Goal: Task Accomplishment & Management: Manage account settings

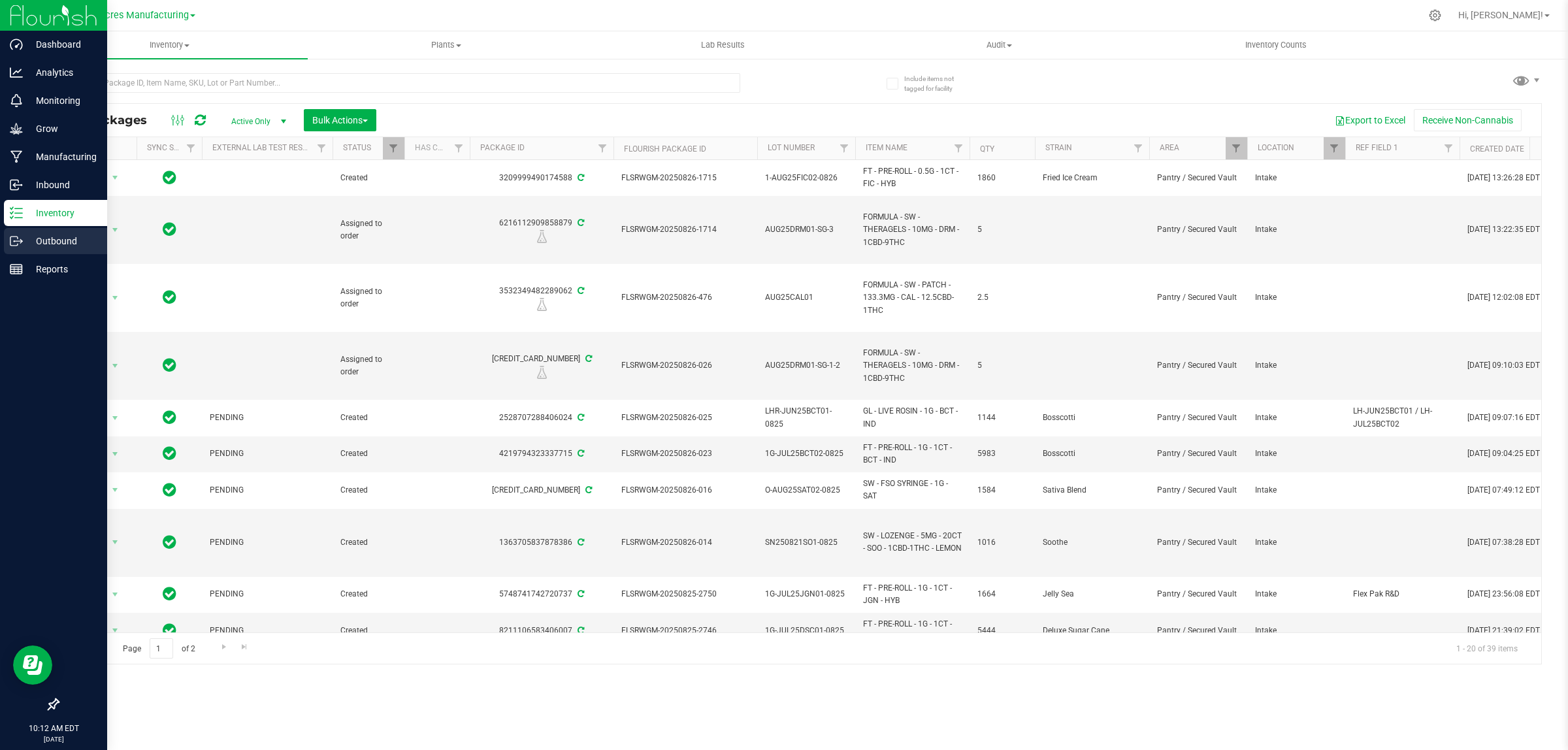
click at [43, 242] on p "Outbound" at bounding box center [62, 240] width 79 height 16
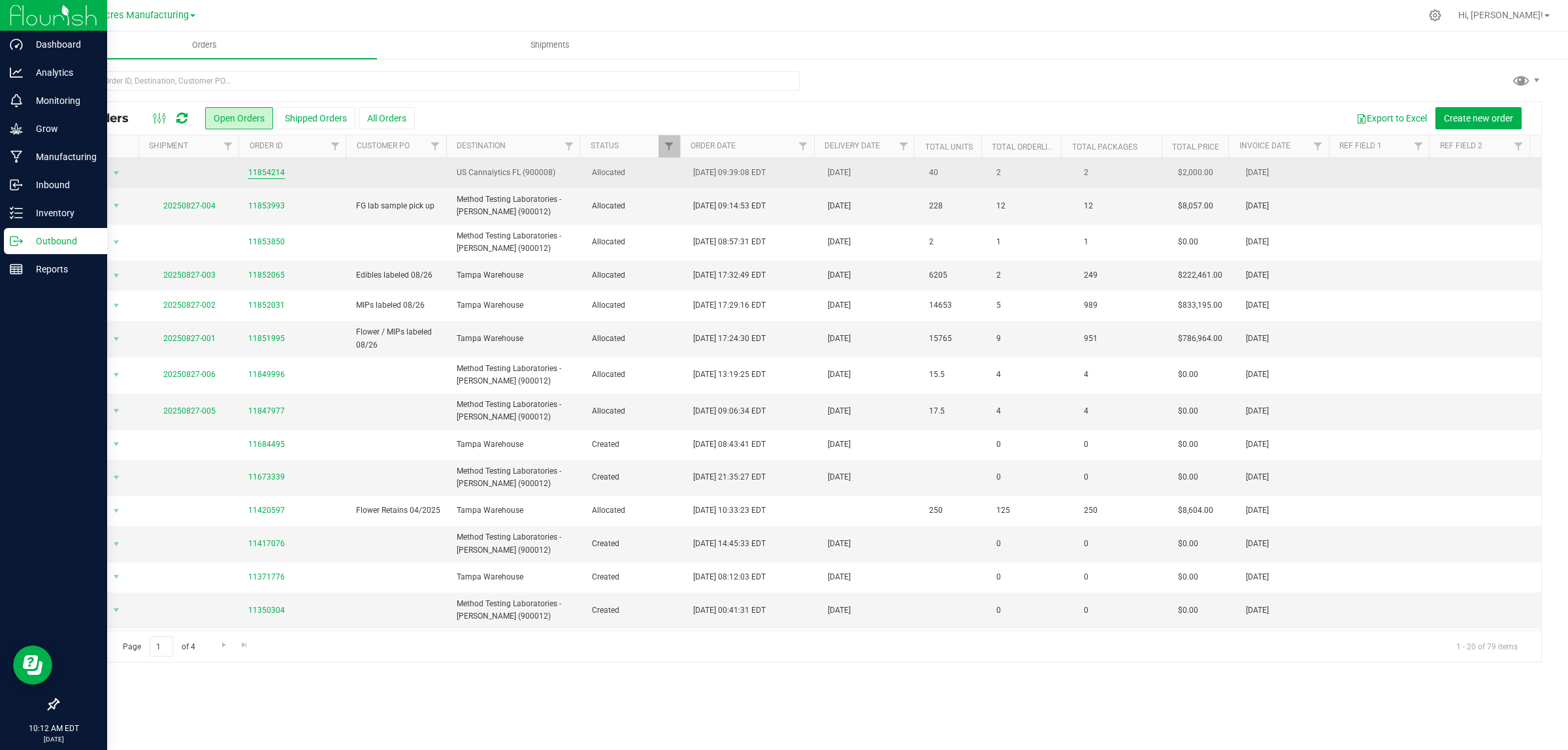
click at [266, 174] on link "11854214" at bounding box center [267, 172] width 37 height 12
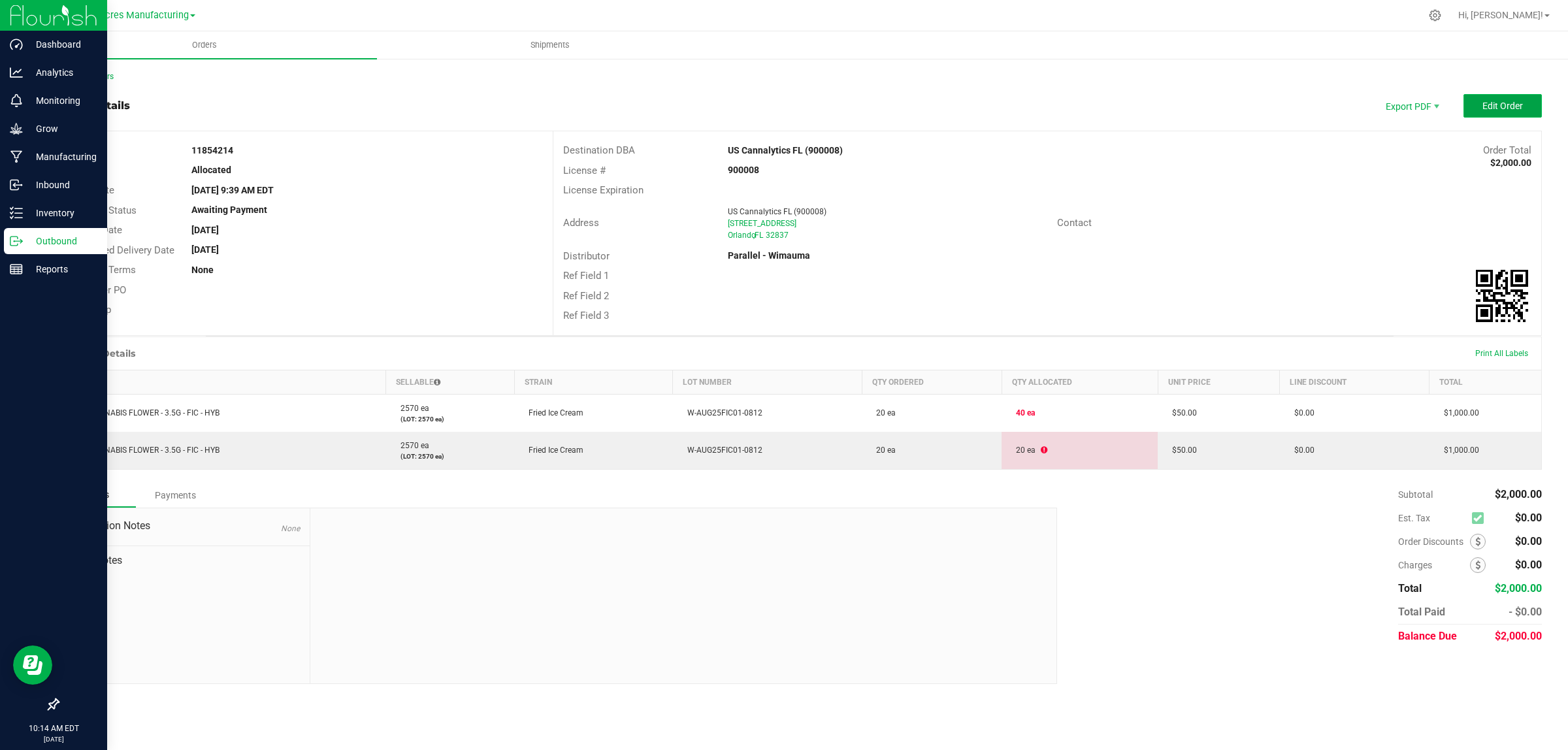
click at [1517, 103] on span "Edit Order" at bounding box center [1503, 105] width 41 height 10
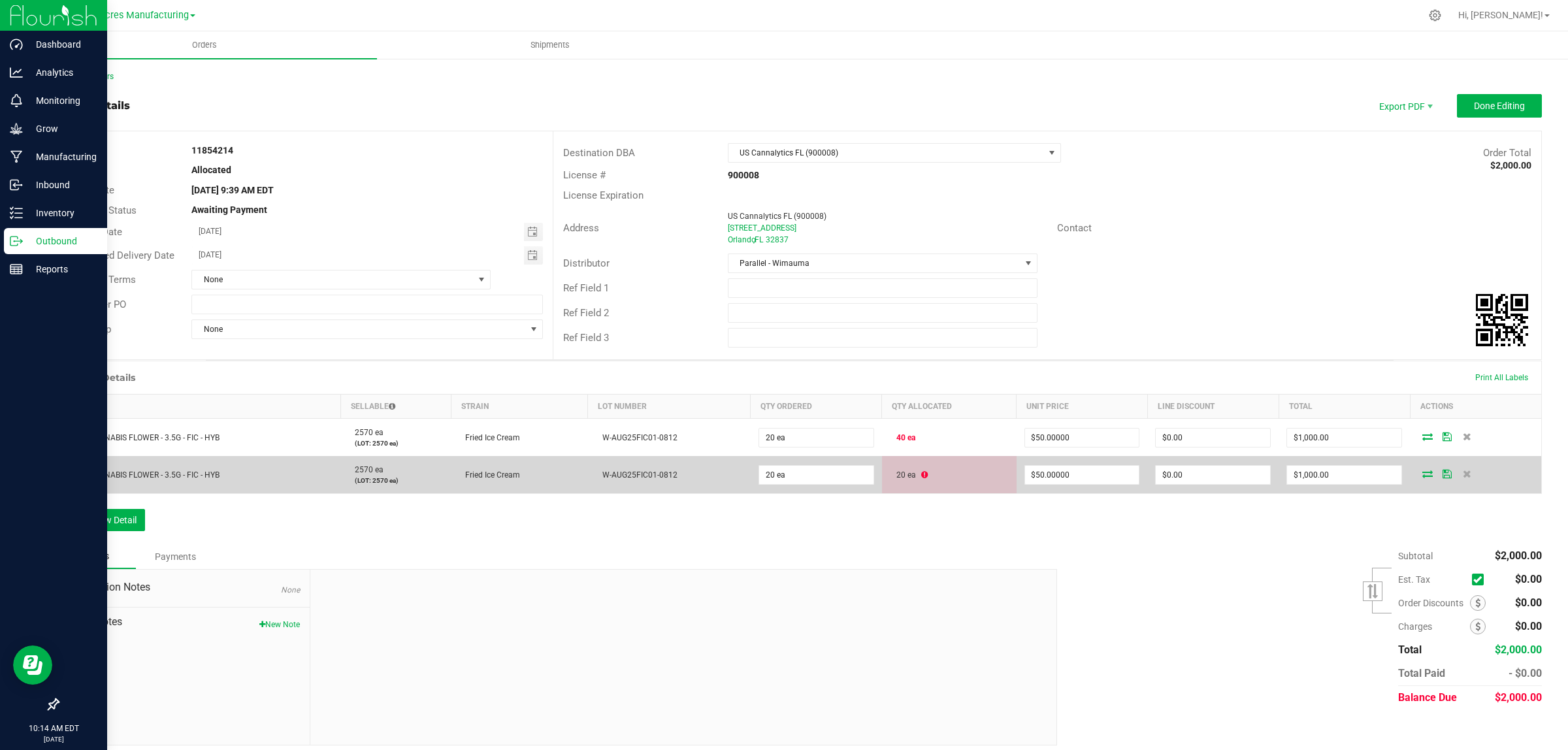
click at [1423, 475] on icon at bounding box center [1427, 473] width 10 height 7
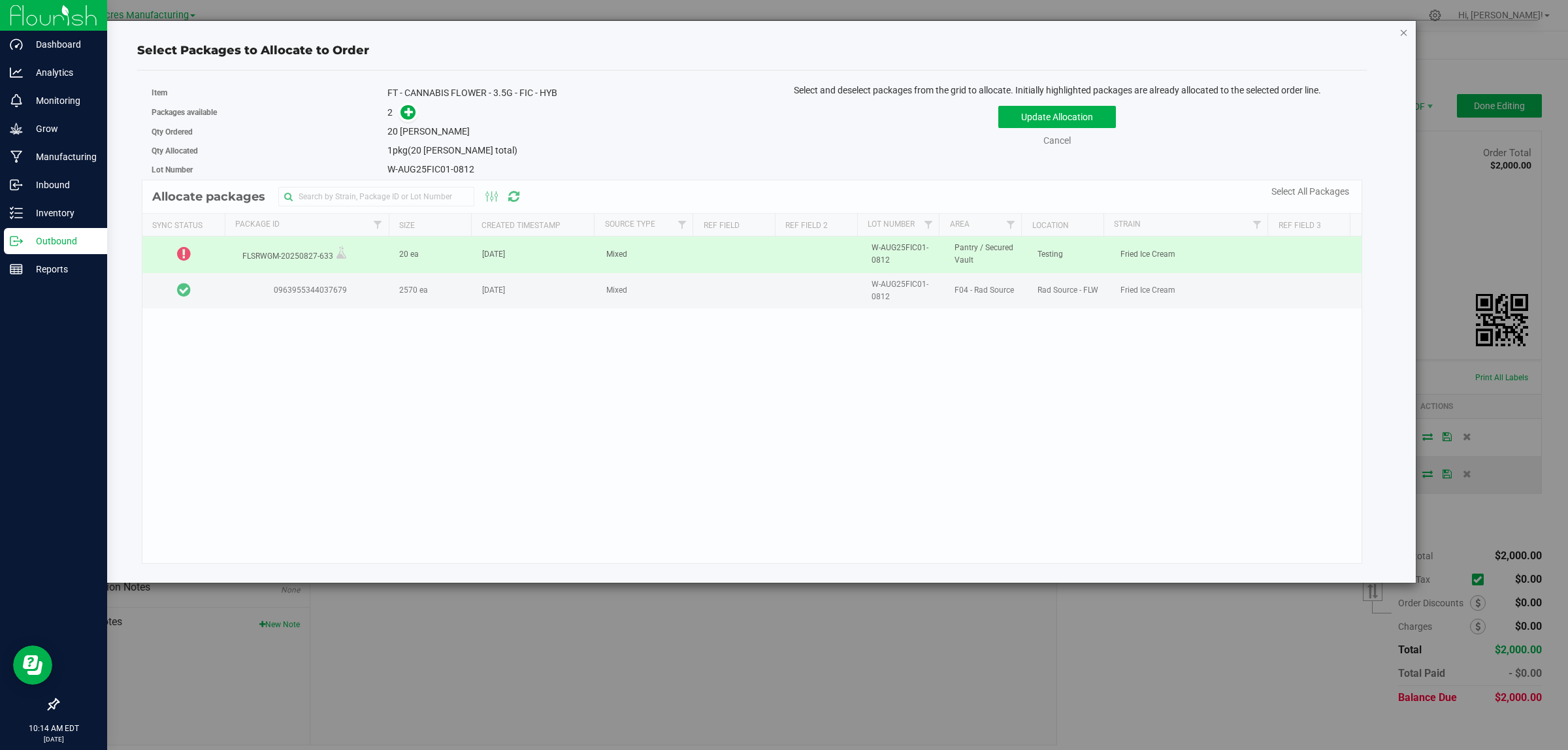
click at [1400, 32] on icon "button" at bounding box center [1404, 31] width 9 height 16
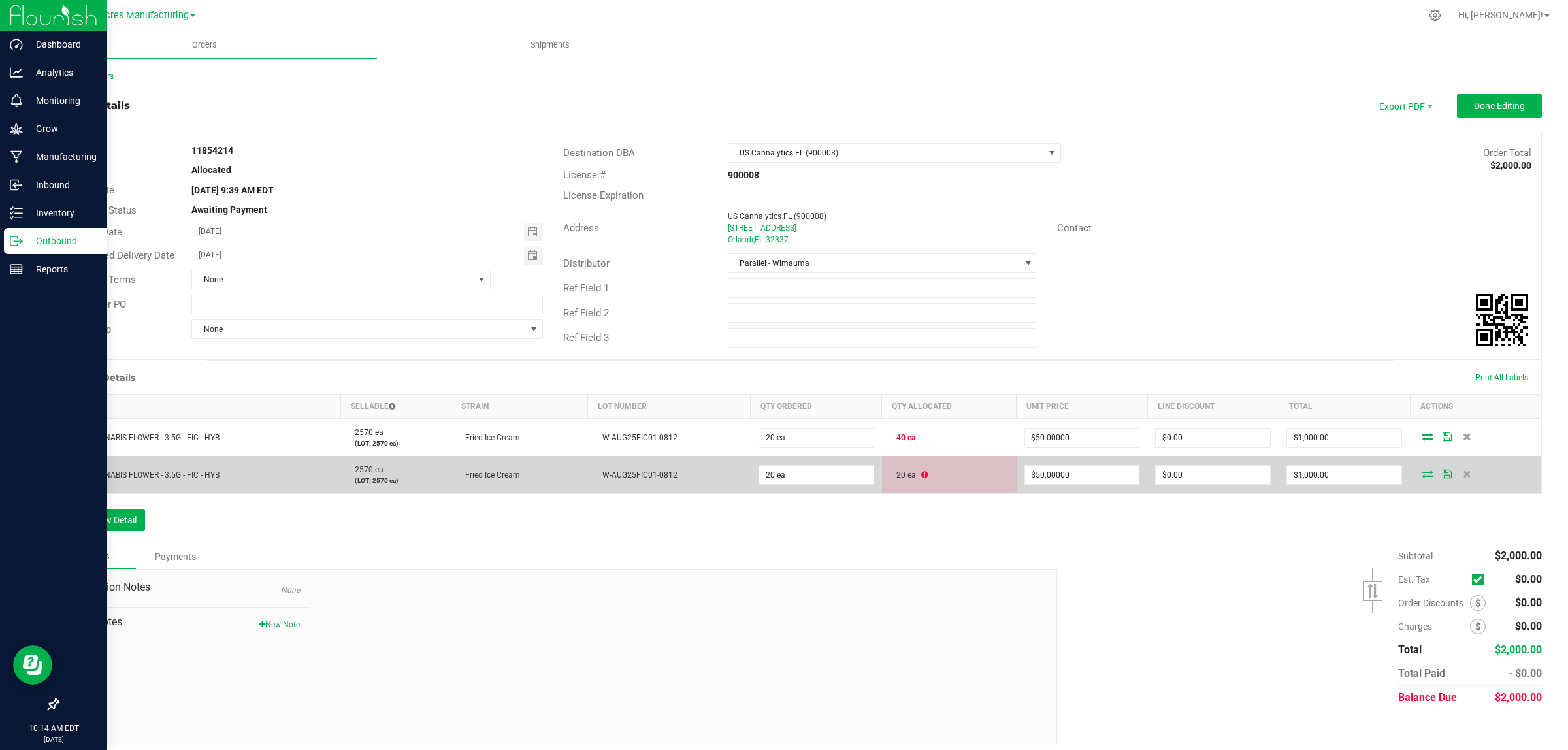
click at [1423, 477] on icon at bounding box center [1427, 473] width 10 height 7
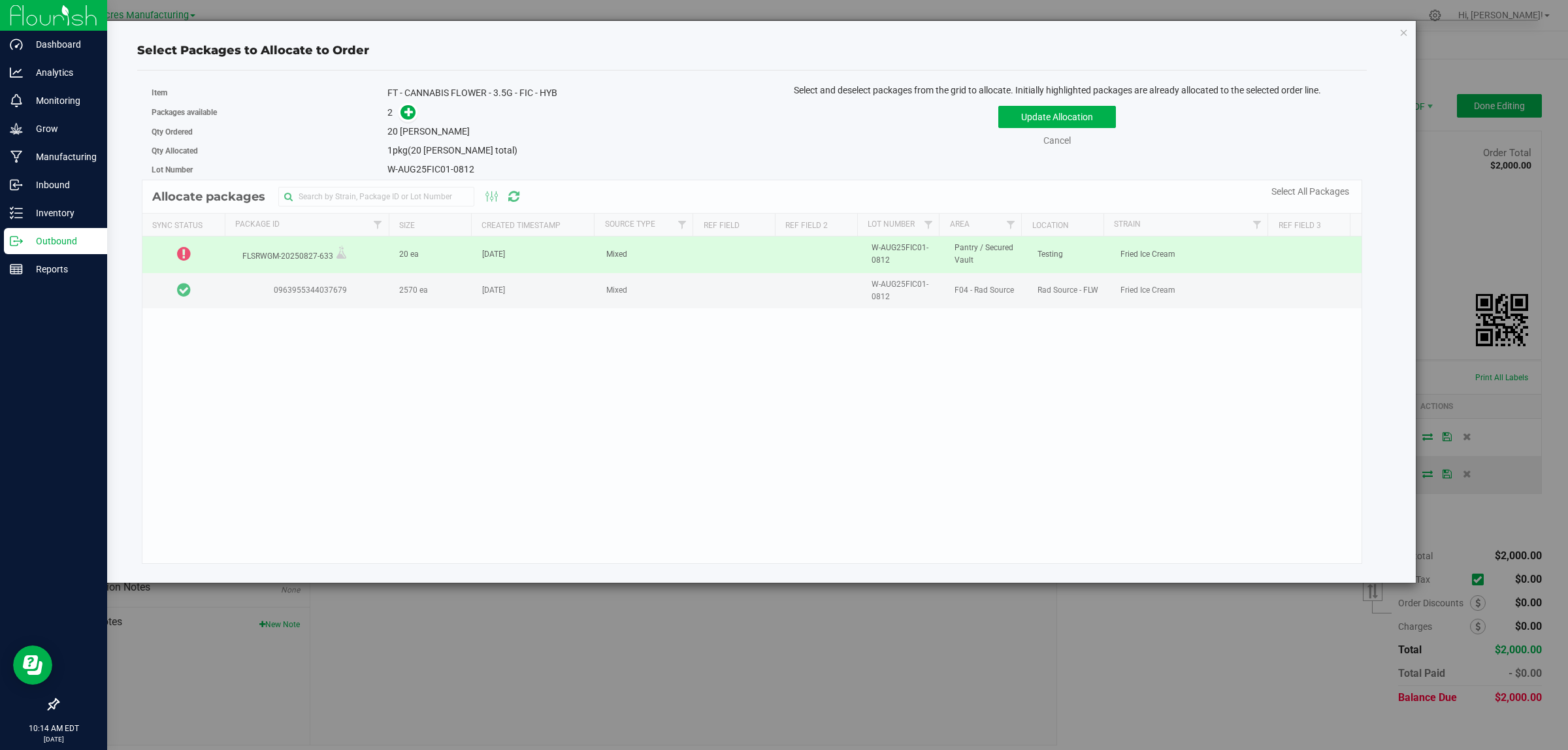
click at [736, 256] on div "Allocate packages Sync Status Package Id Size Created Timestamp Source Type Ref…" at bounding box center [752, 372] width 1220 height 385
click at [289, 256] on div "Allocate packages Sync Status Package Id Size Created Timestamp Source Type Ref…" at bounding box center [752, 372] width 1220 height 385
click at [196, 260] on td at bounding box center [184, 254] width 83 height 36
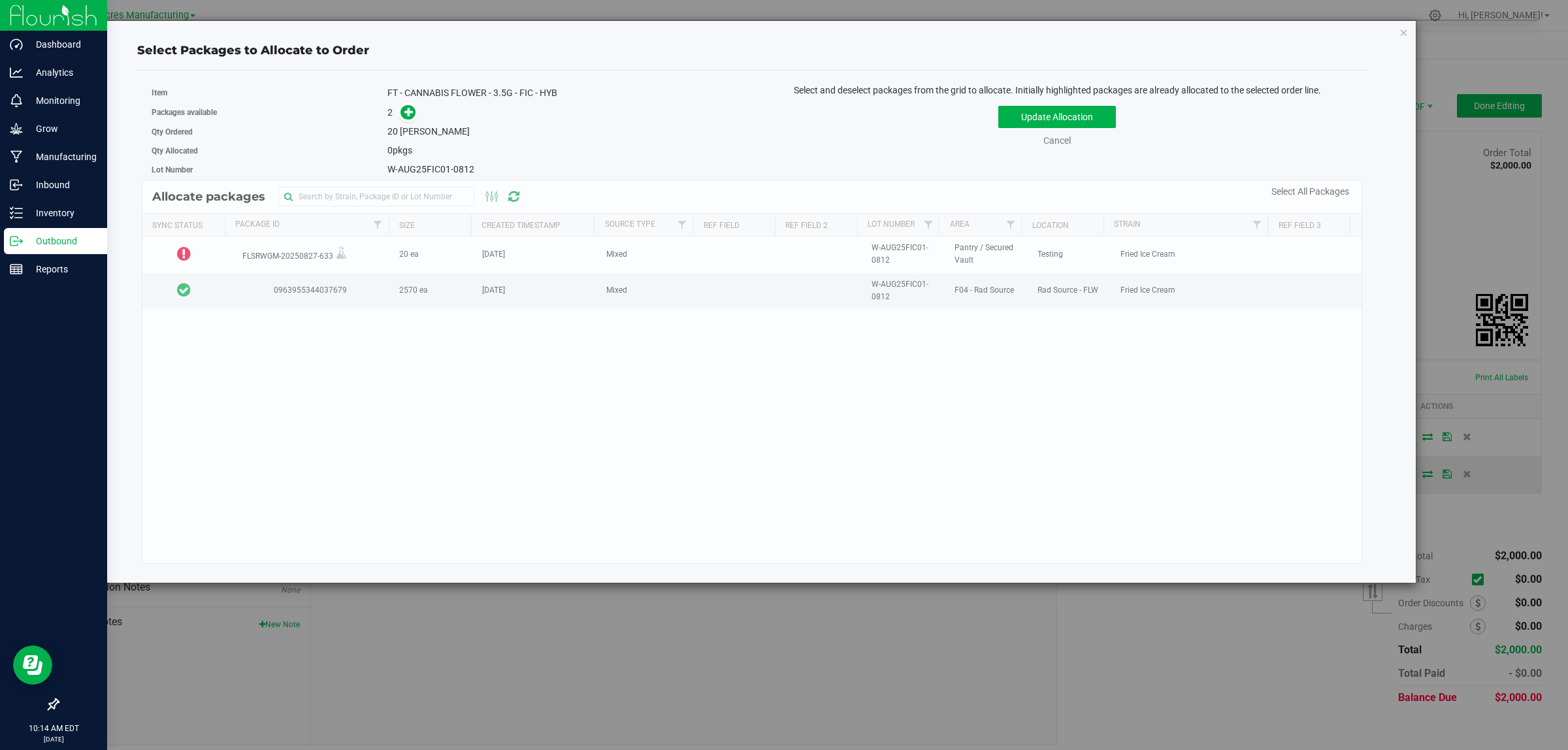
click at [268, 289] on div "Allocate packages Sync Status Package Id Size Created Timestamp Source Type Ref…" at bounding box center [752, 372] width 1220 height 385
click at [227, 298] on div "Allocate packages Sync Status Package Id Size Created Timestamp Source Type Ref…" at bounding box center [752, 372] width 1220 height 385
click at [642, 289] on div "Allocate packages Sync Status Package Id Size Created Timestamp Source Type Ref…" at bounding box center [752, 372] width 1220 height 385
click at [211, 294] on td at bounding box center [184, 290] width 83 height 35
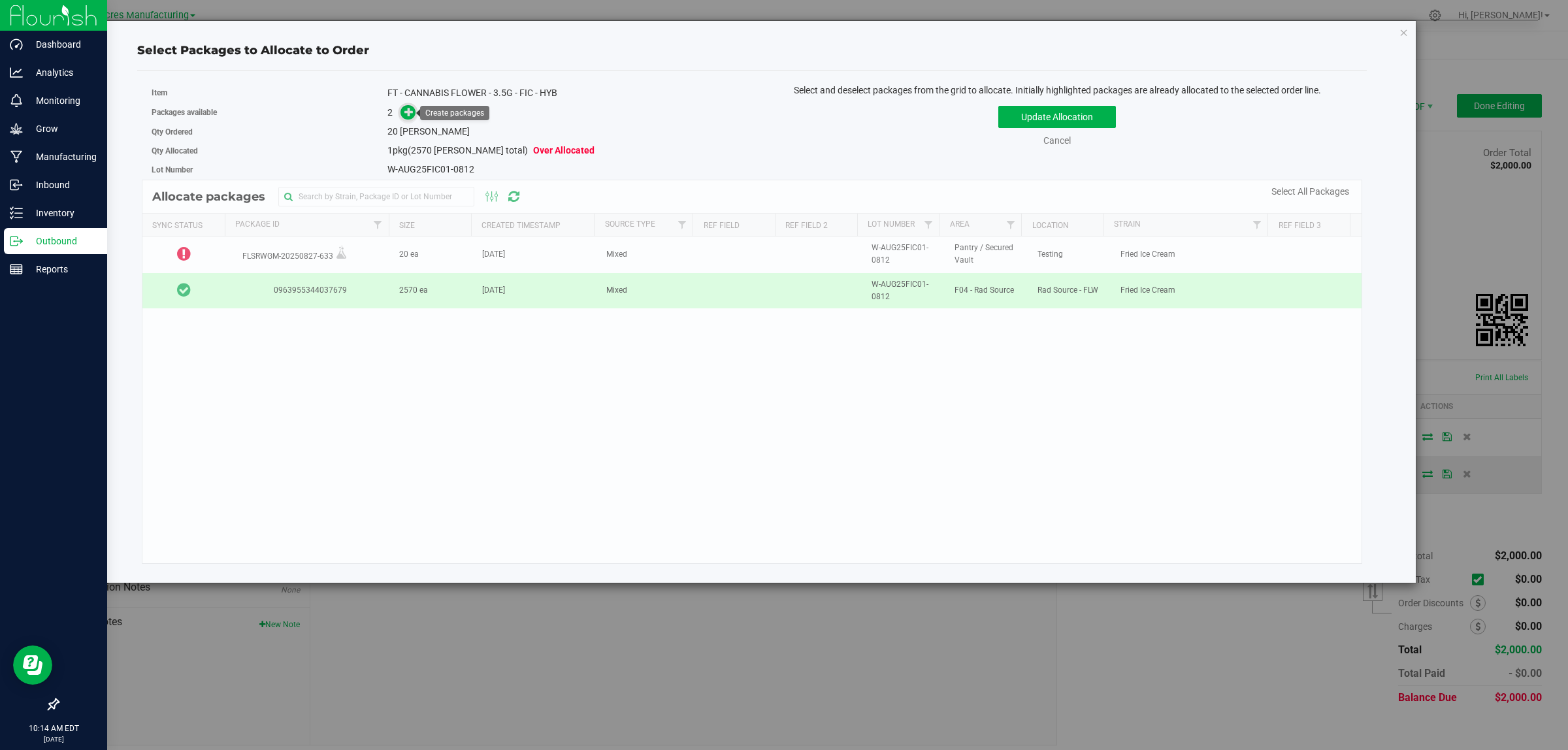
click at [413, 113] on icon at bounding box center [410, 111] width 10 height 10
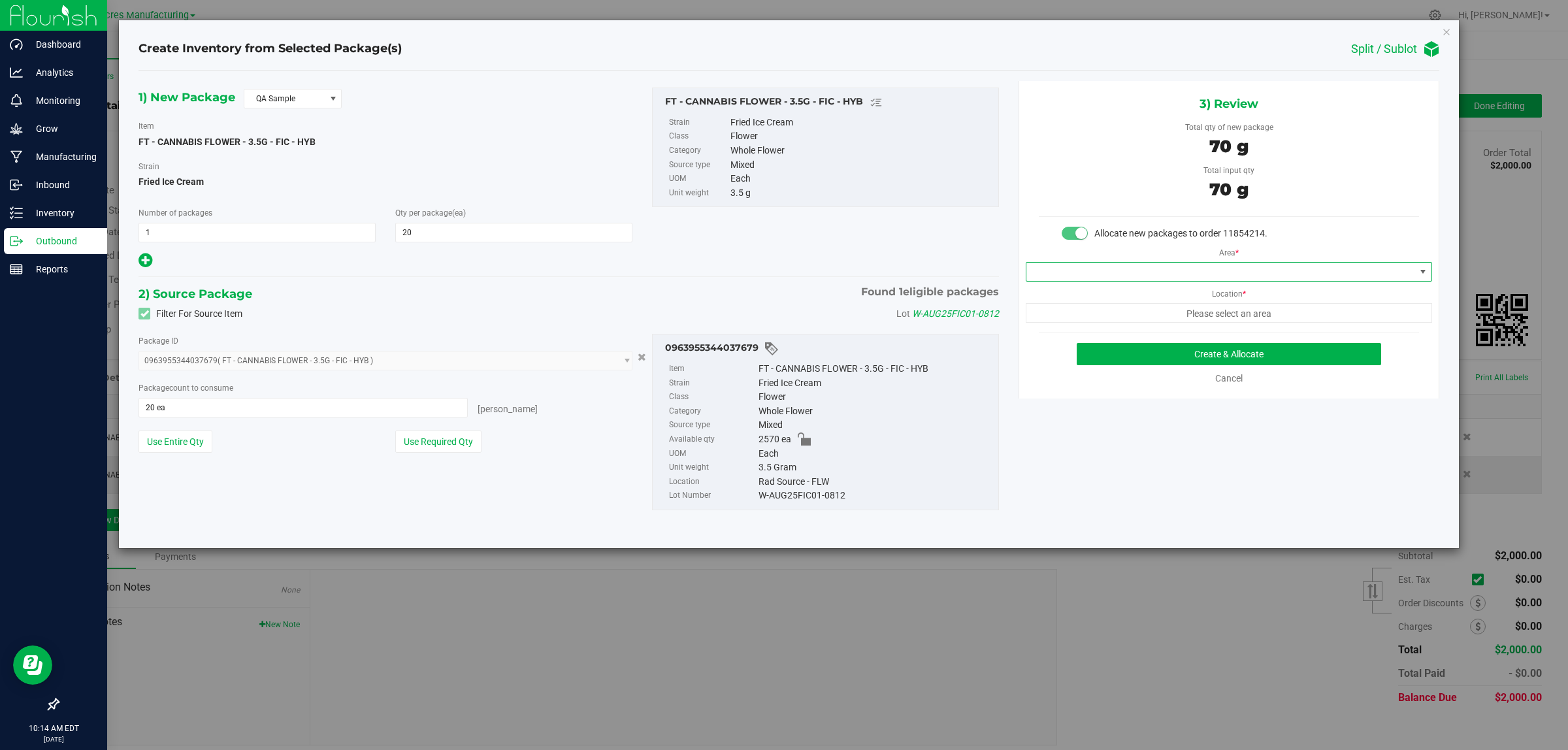
click at [1339, 268] on span at bounding box center [1220, 272] width 389 height 18
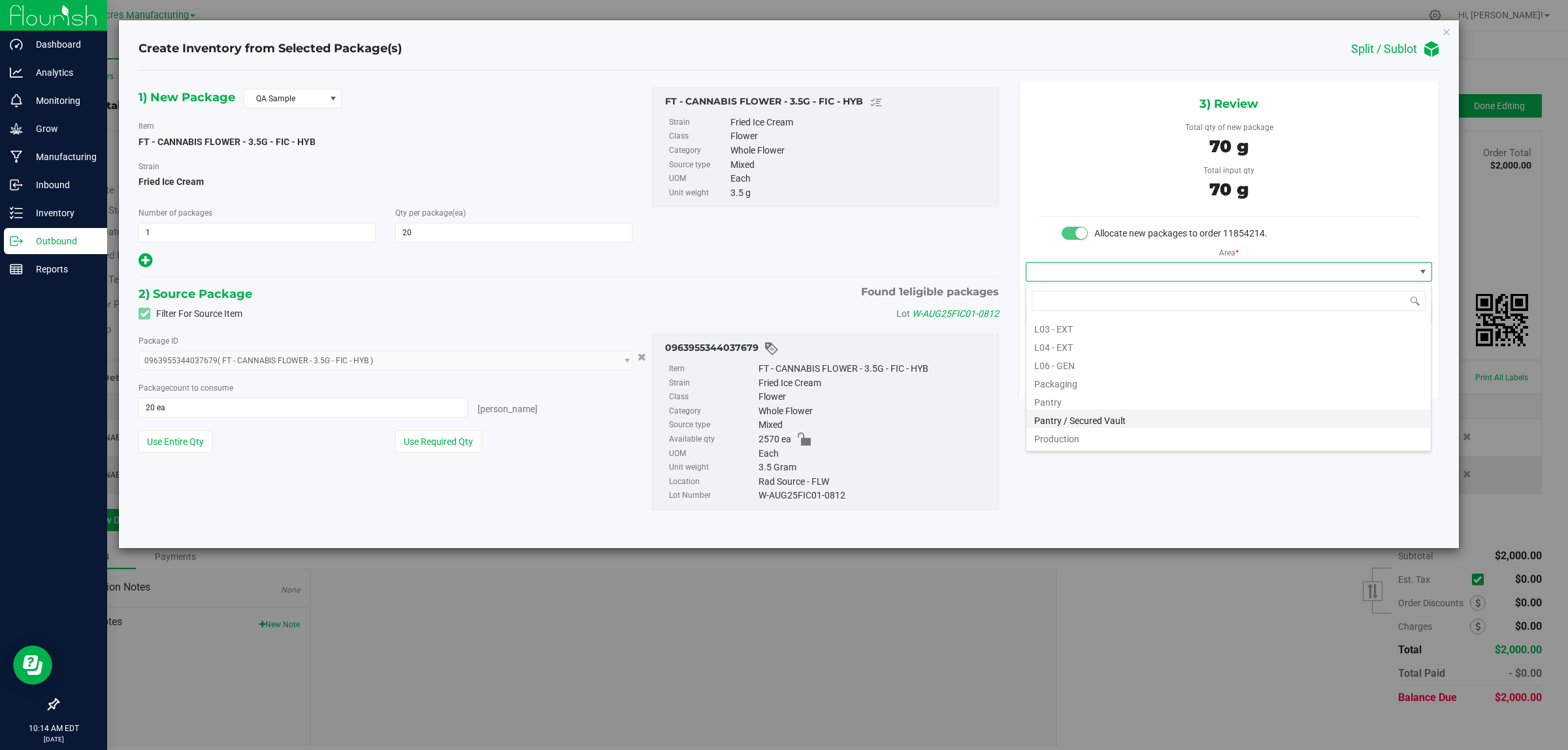
scroll to position [326, 0]
click at [1116, 385] on li "Pantry / Secured Vault" at bounding box center [1229, 385] width 405 height 18
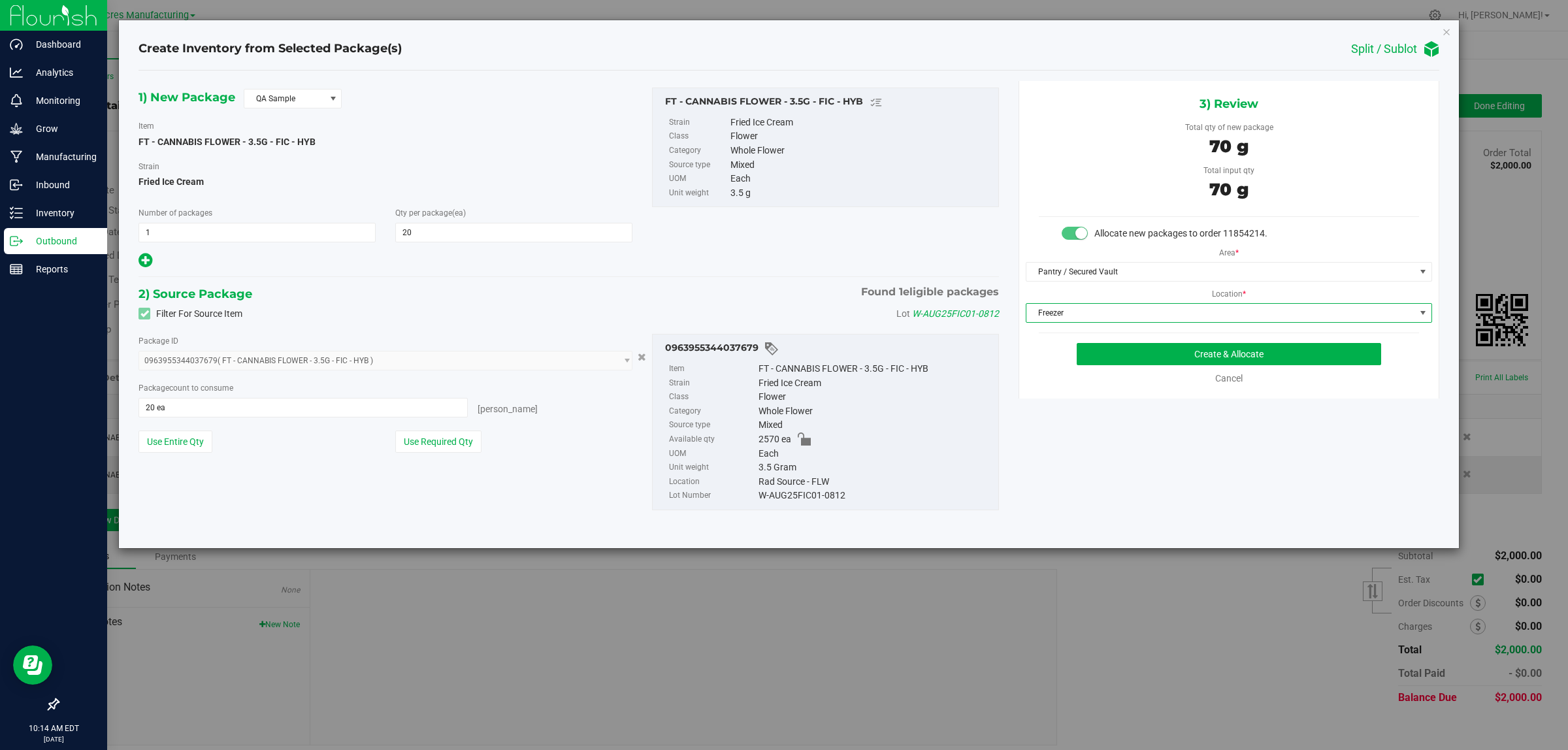
click at [1109, 304] on span "Freezer" at bounding box center [1220, 314] width 389 height 18
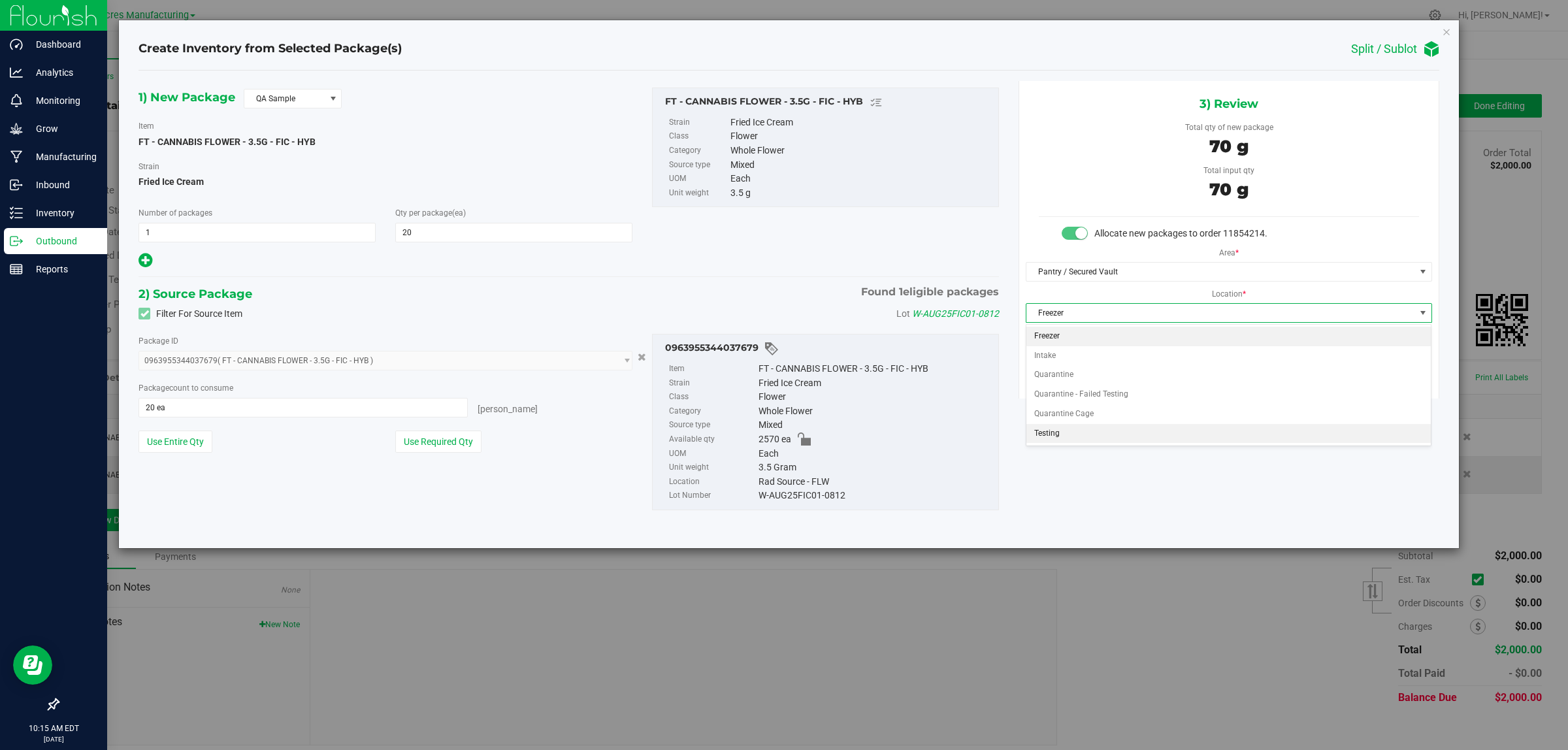
click at [1060, 433] on li "Testing" at bounding box center [1229, 434] width 405 height 19
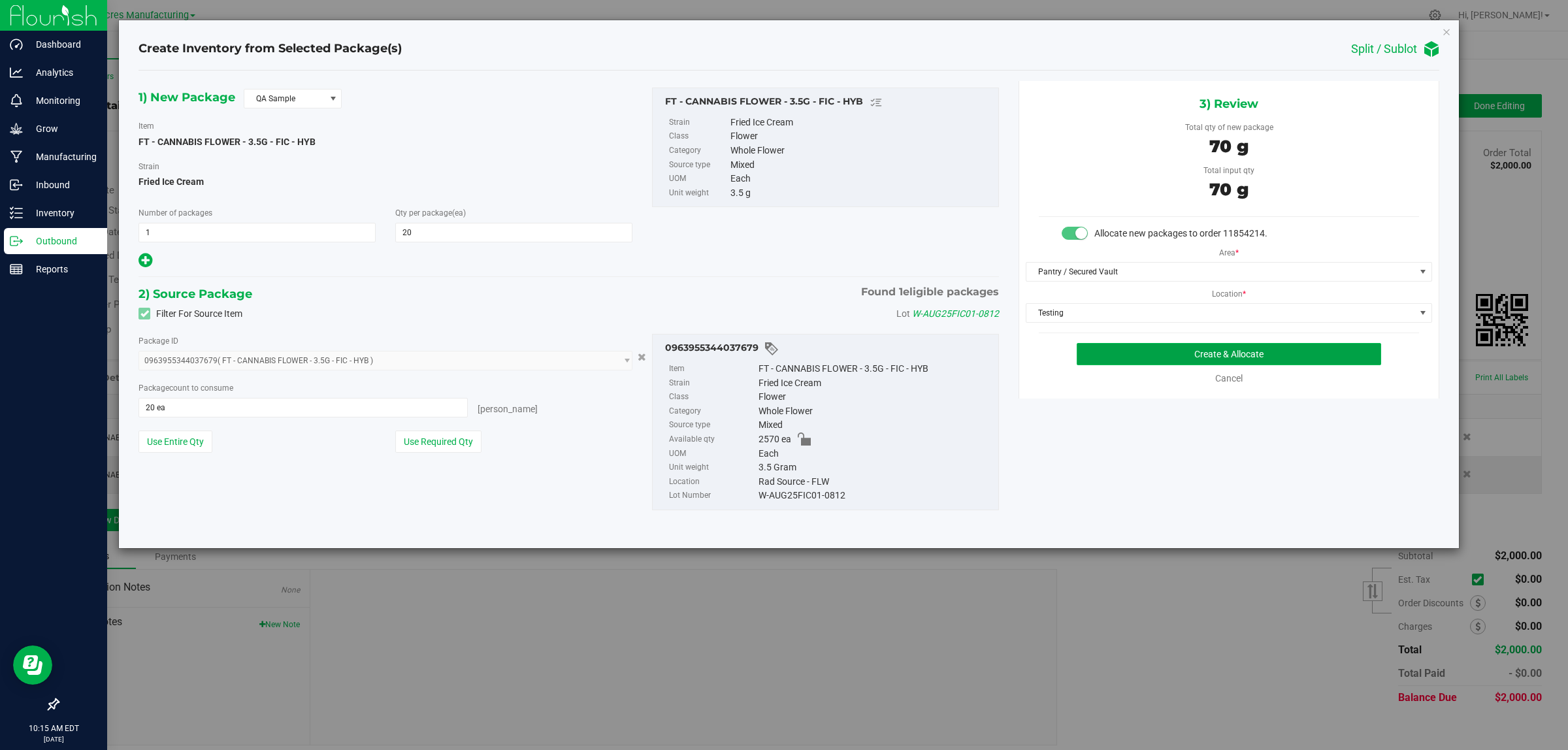
click at [1163, 358] on button "Create & Allocate" at bounding box center [1229, 354] width 304 height 22
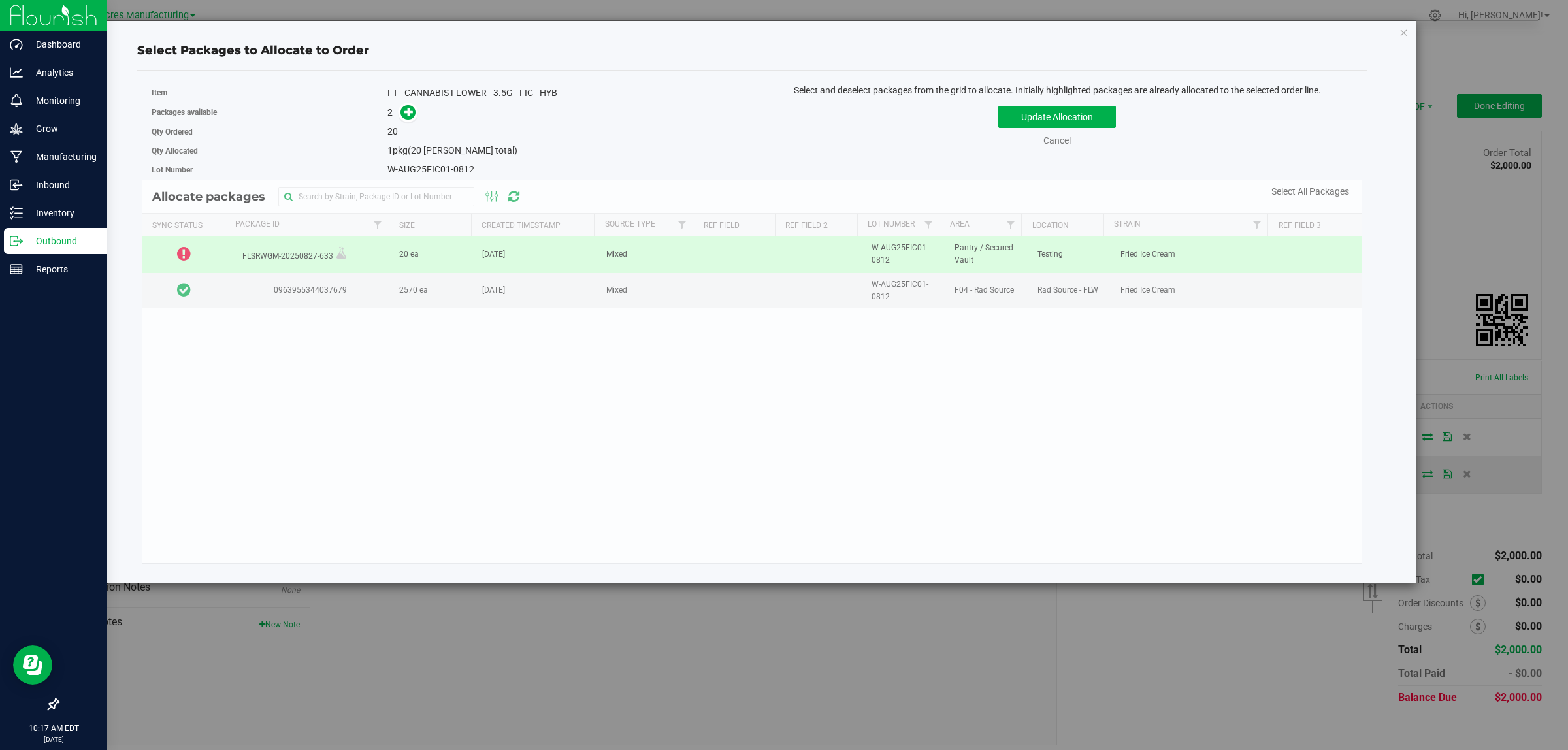
click at [1395, 31] on div "Select Packages to Allocate to Order Item FT - CANNABIS FLOWER - 3.5G - FIC - H…" at bounding box center [753, 302] width 1309 height 562
click at [1402, 31] on icon "button" at bounding box center [1404, 31] width 9 height 16
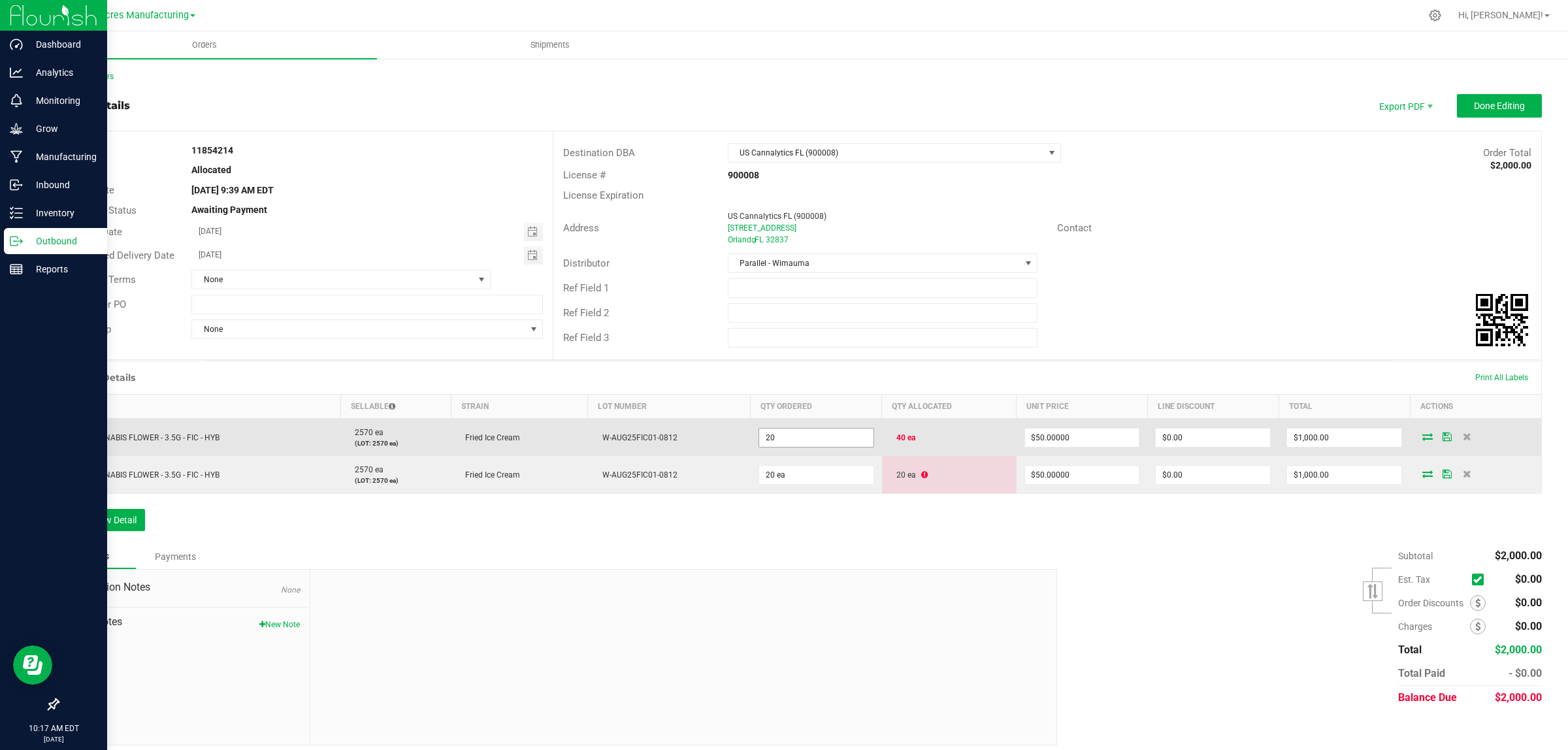
click at [794, 438] on input "20" at bounding box center [816, 438] width 115 height 18
type input "20 ea"
click at [1423, 439] on icon at bounding box center [1427, 436] width 10 height 7
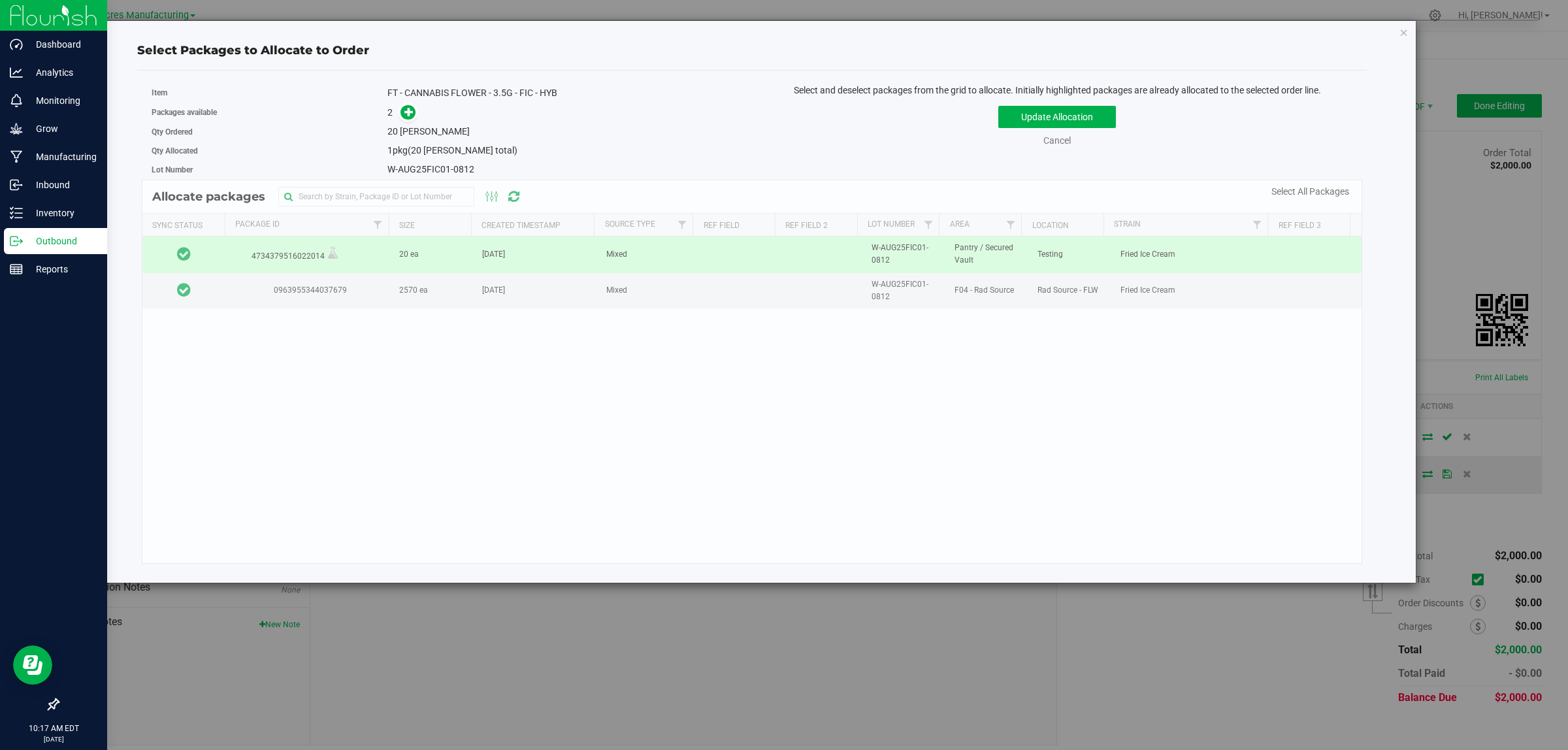
click at [766, 252] on div "Allocate packages Sync Status Package Id Size Created Timestamp Source Type Ref…" at bounding box center [752, 372] width 1220 height 385
click at [233, 270] on div "Allocate packages Sync Status Package Id Size Created Timestamp Source Type Ref…" at bounding box center [752, 372] width 1220 height 385
click at [203, 259] on td at bounding box center [184, 254] width 83 height 36
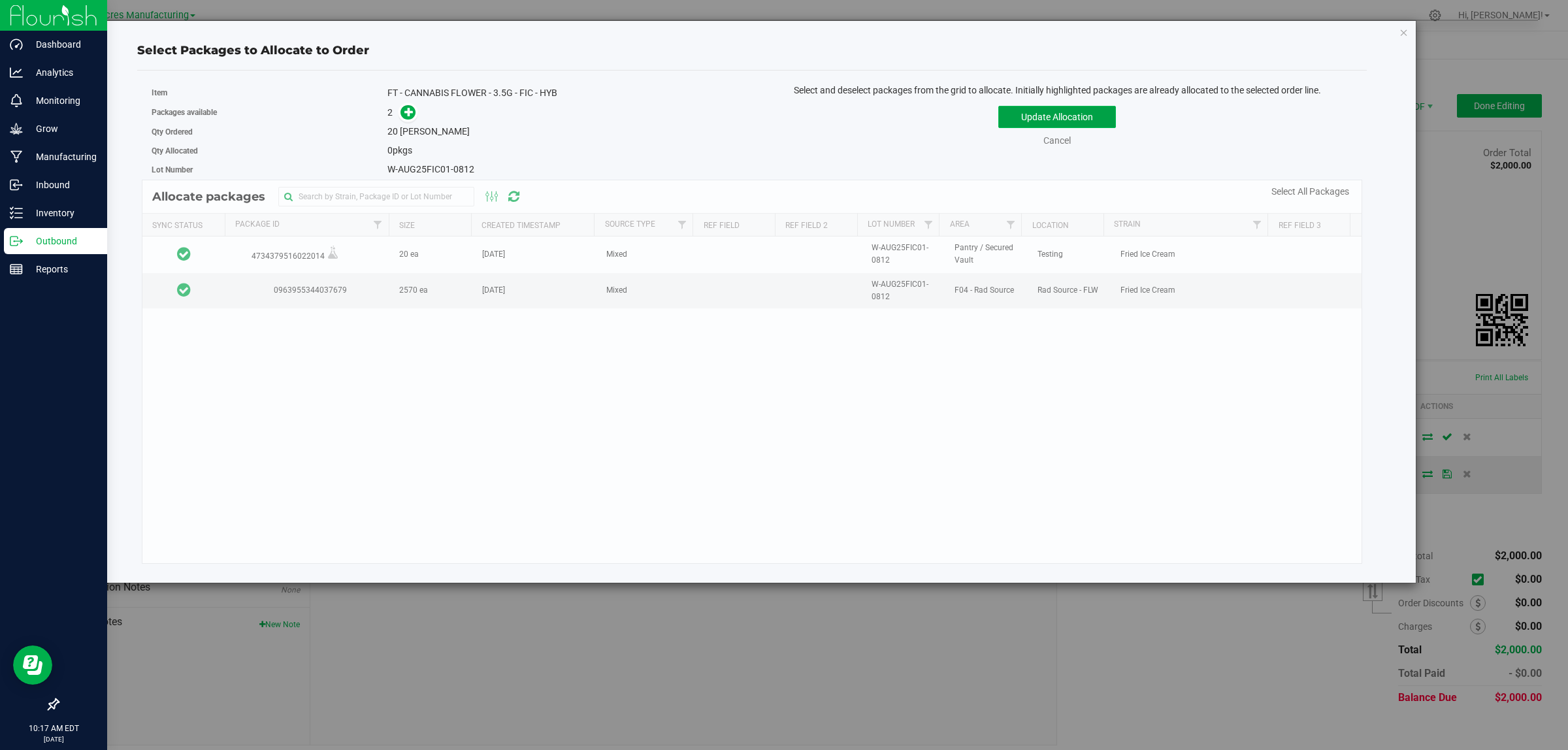
click at [1067, 116] on button "Update Allocation" at bounding box center [1057, 117] width 117 height 22
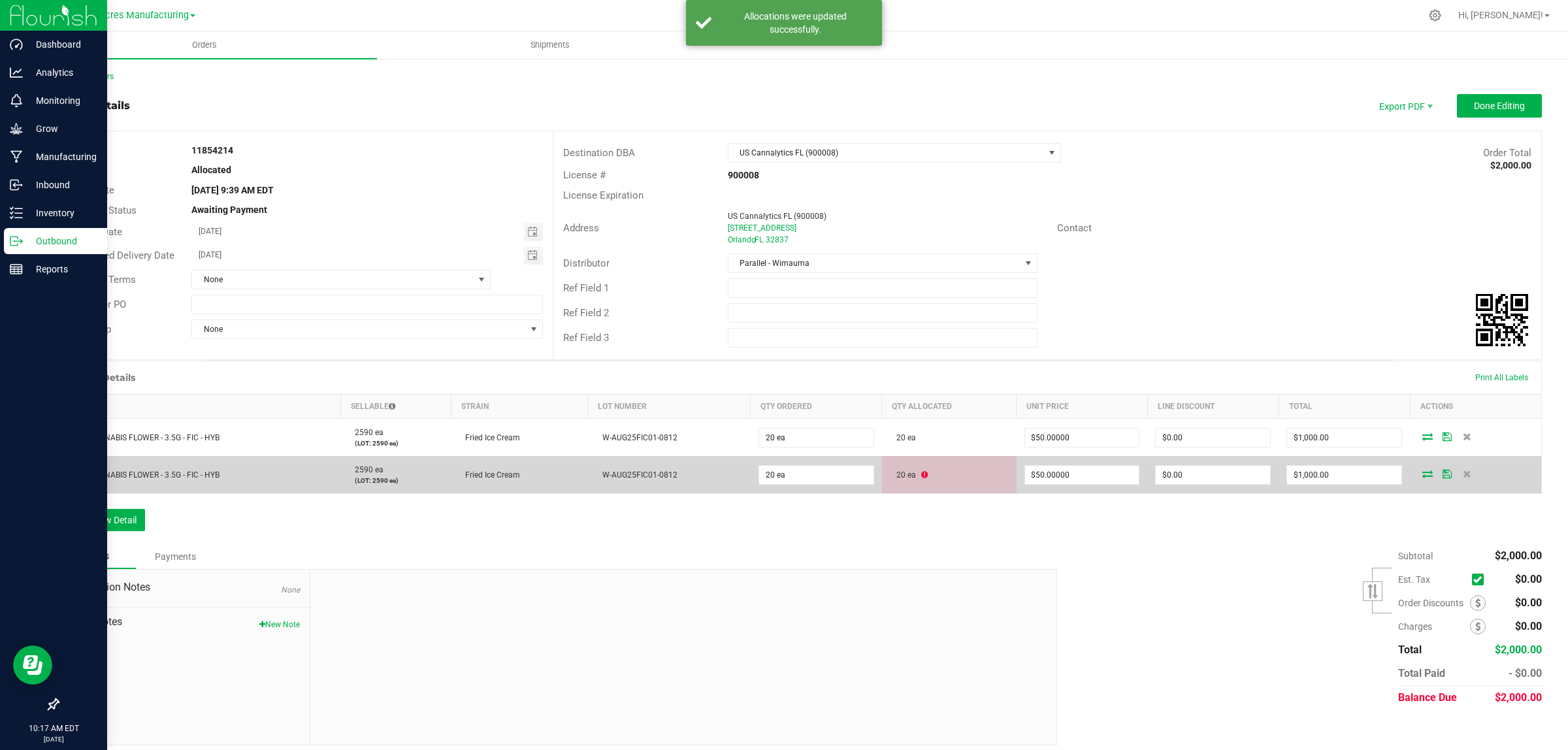
click at [1423, 475] on icon at bounding box center [1427, 473] width 10 height 7
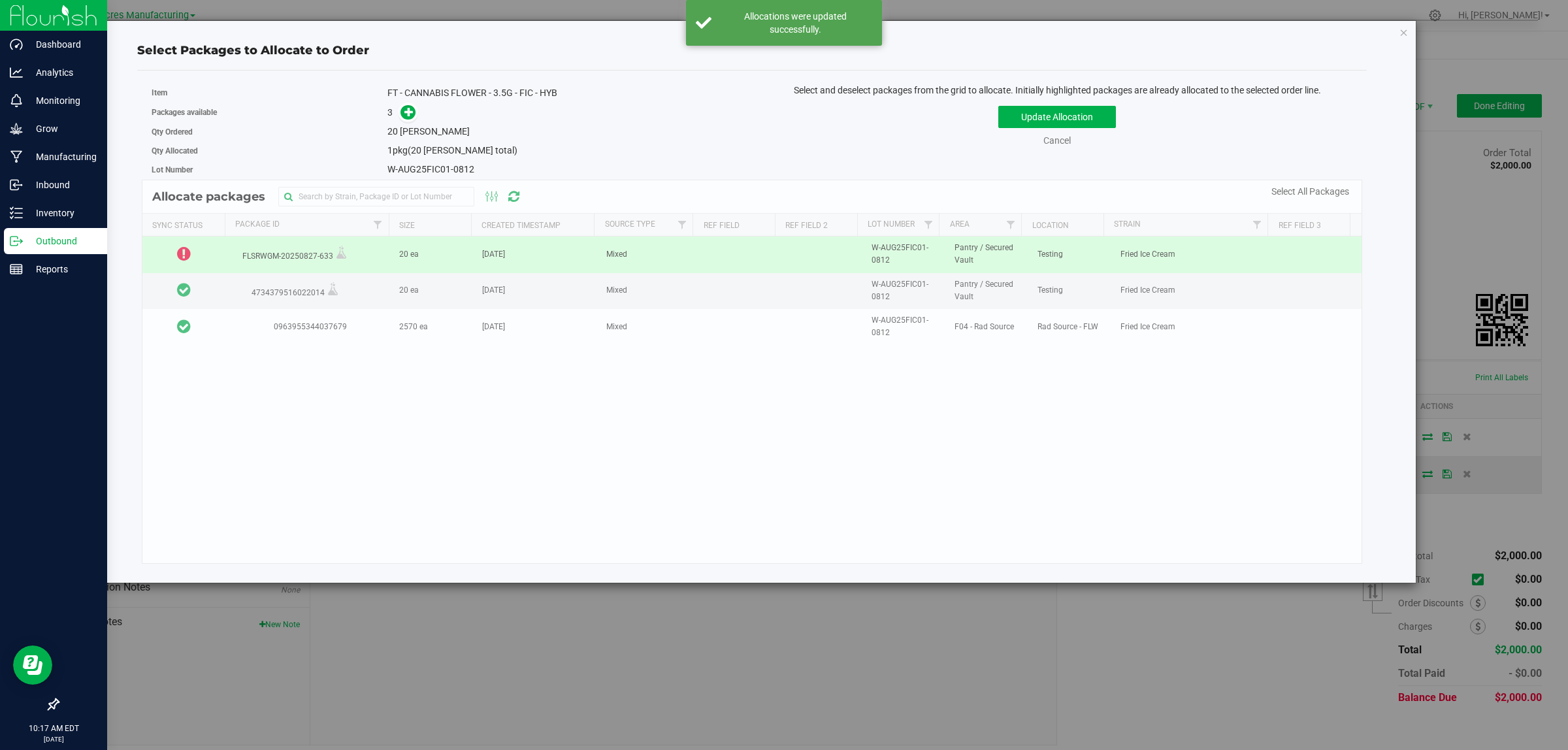
click at [355, 256] on div "Allocate packages Sync Status Package Id Size Created Timestamp Source Type Ref…" at bounding box center [752, 372] width 1220 height 385
click at [375, 257] on div "Allocate packages Sync Status Package Id Size Created Timestamp Source Type Ref…" at bounding box center [752, 372] width 1220 height 385
click at [754, 371] on div "Allocate packages Sync Status Package Id Size Created Timestamp Source Type Ref…" at bounding box center [752, 372] width 1220 height 385
click at [467, 255] on div "Allocate packages Sync Status Package Id Size Created Timestamp Source Type Ref…" at bounding box center [752, 372] width 1220 height 385
click at [424, 255] on div "Allocate packages Sync Status Package Id Size Created Timestamp Source Type Ref…" at bounding box center [752, 372] width 1220 height 385
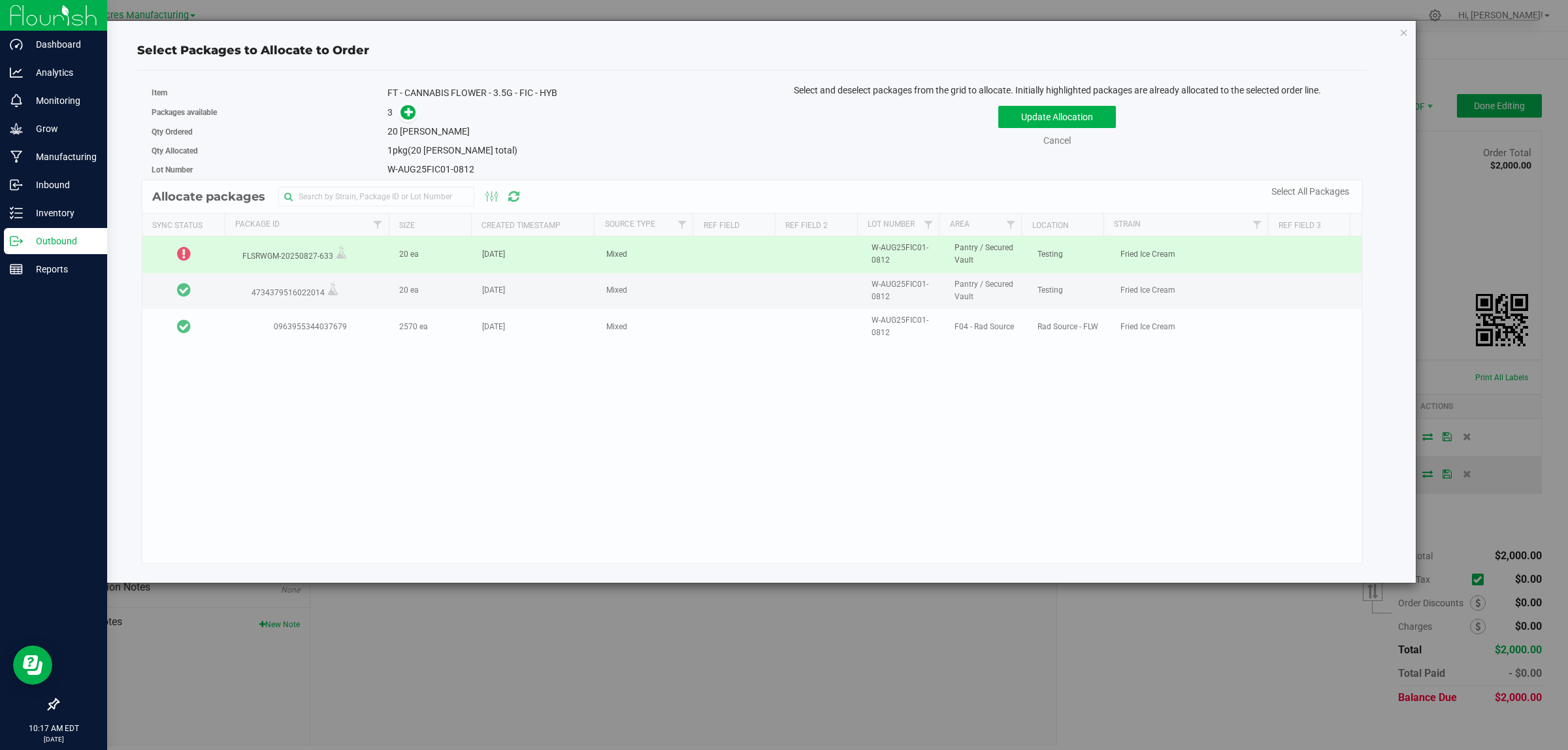
click at [206, 251] on td at bounding box center [184, 254] width 83 height 36
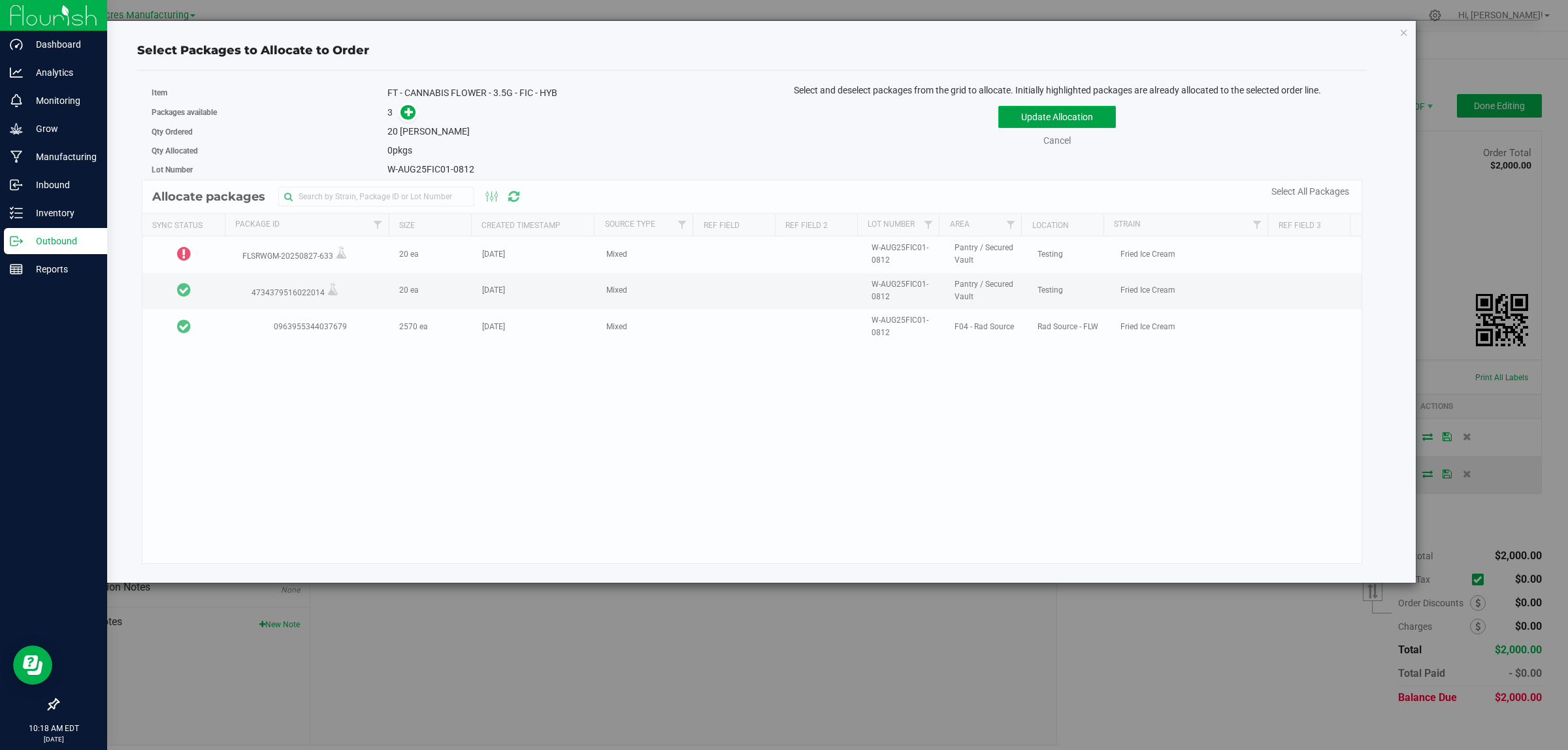
click at [1016, 106] on button "Update Allocation" at bounding box center [1057, 117] width 117 height 22
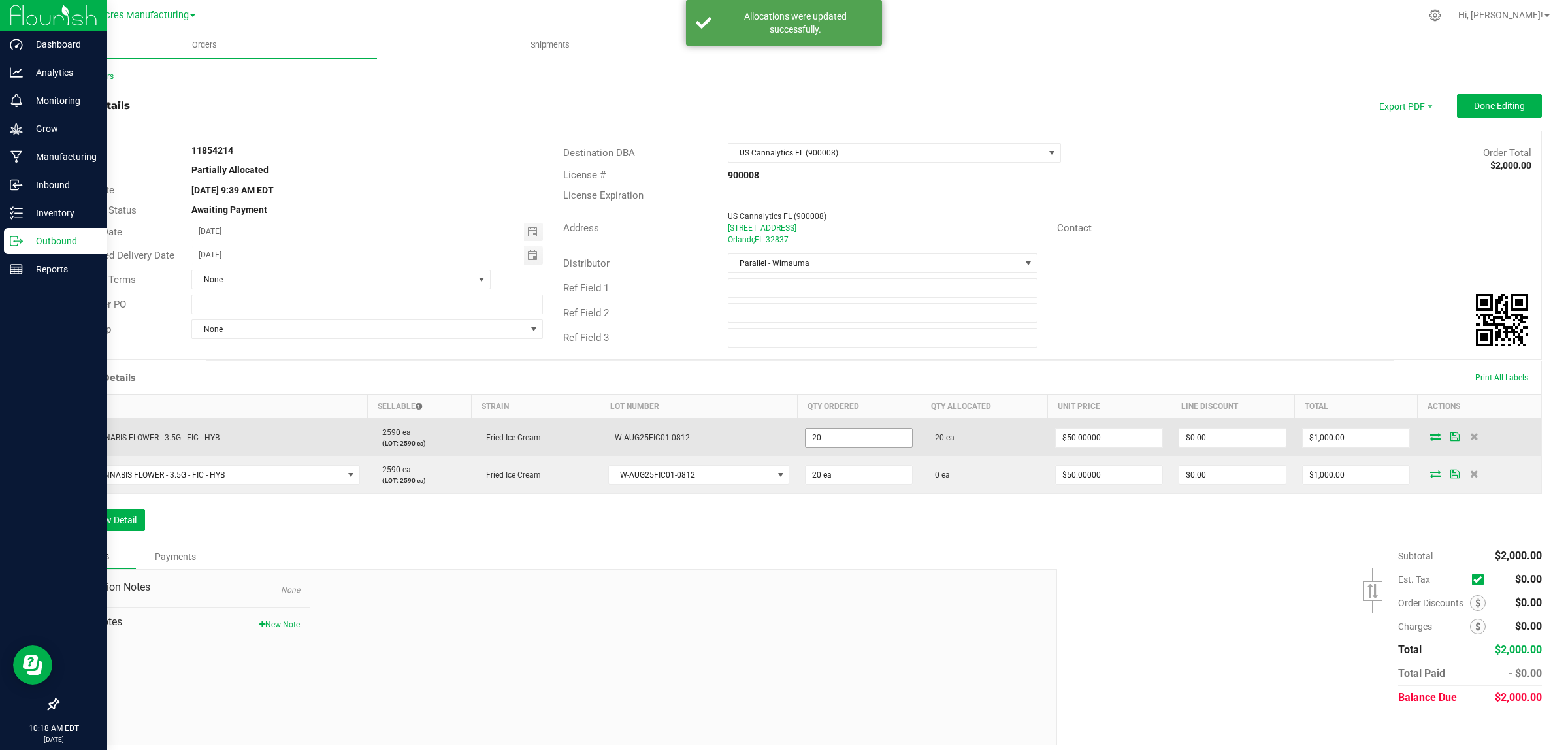
click at [838, 434] on input "20" at bounding box center [859, 438] width 106 height 18
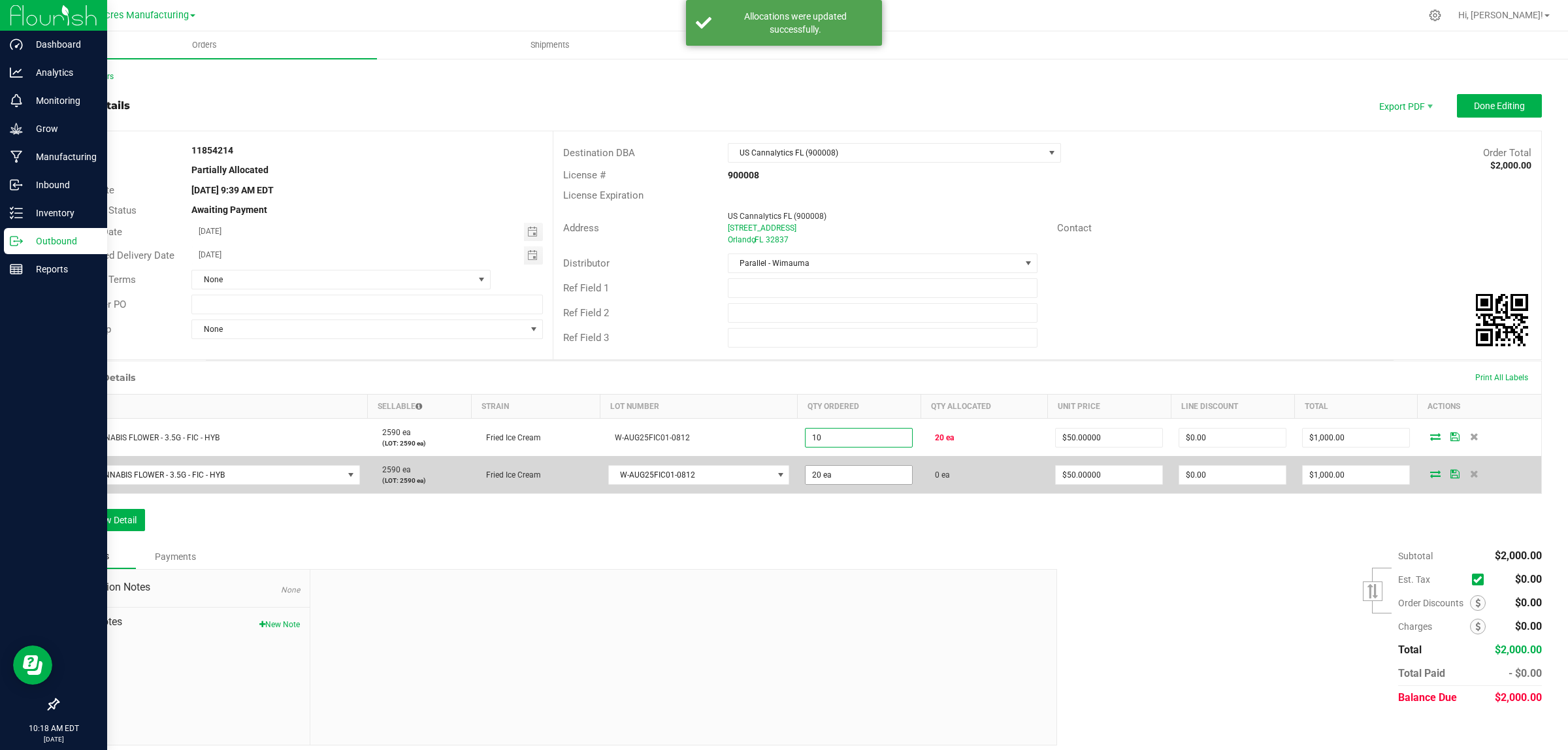
type input "10 ea"
type input "$500.00"
click at [844, 473] on input "20" at bounding box center [859, 475] width 106 height 18
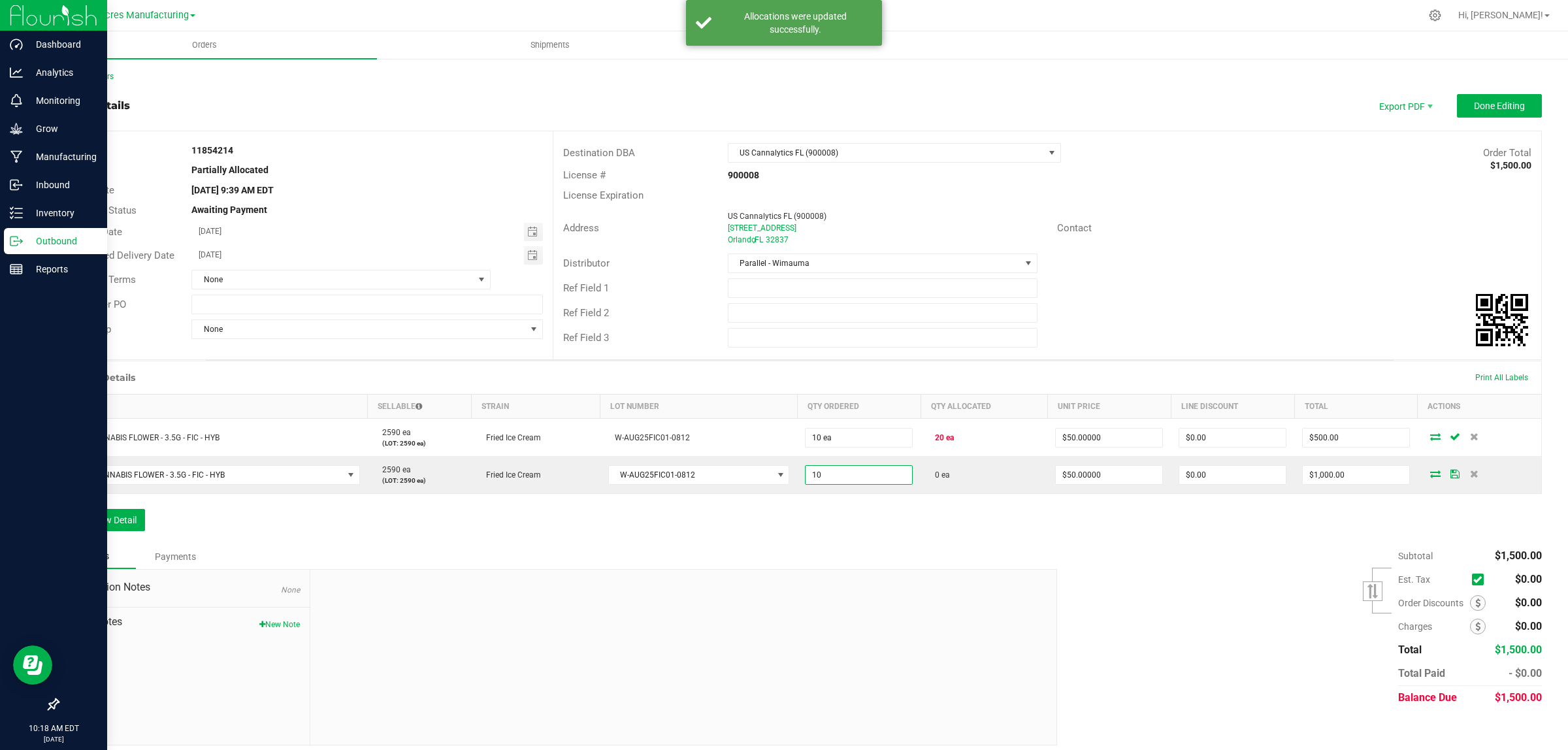
type input "10 ea"
type input "$500.00"
click at [852, 528] on div "Order Details Print All Labels Item Sellable Strain Lot Number Qty Ordered Qty …" at bounding box center [800, 452] width 1485 height 184
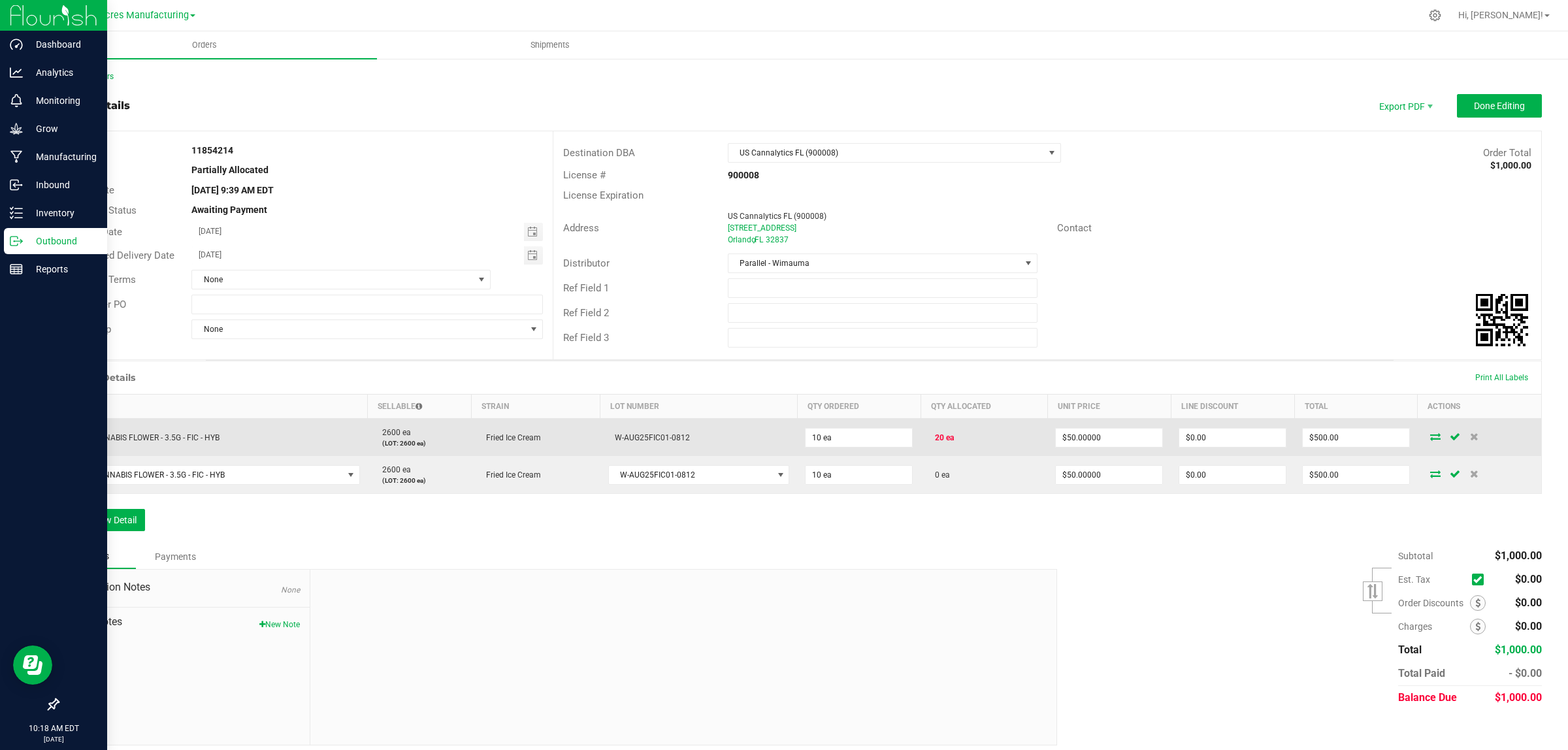
click at [1430, 435] on icon at bounding box center [1435, 436] width 10 height 7
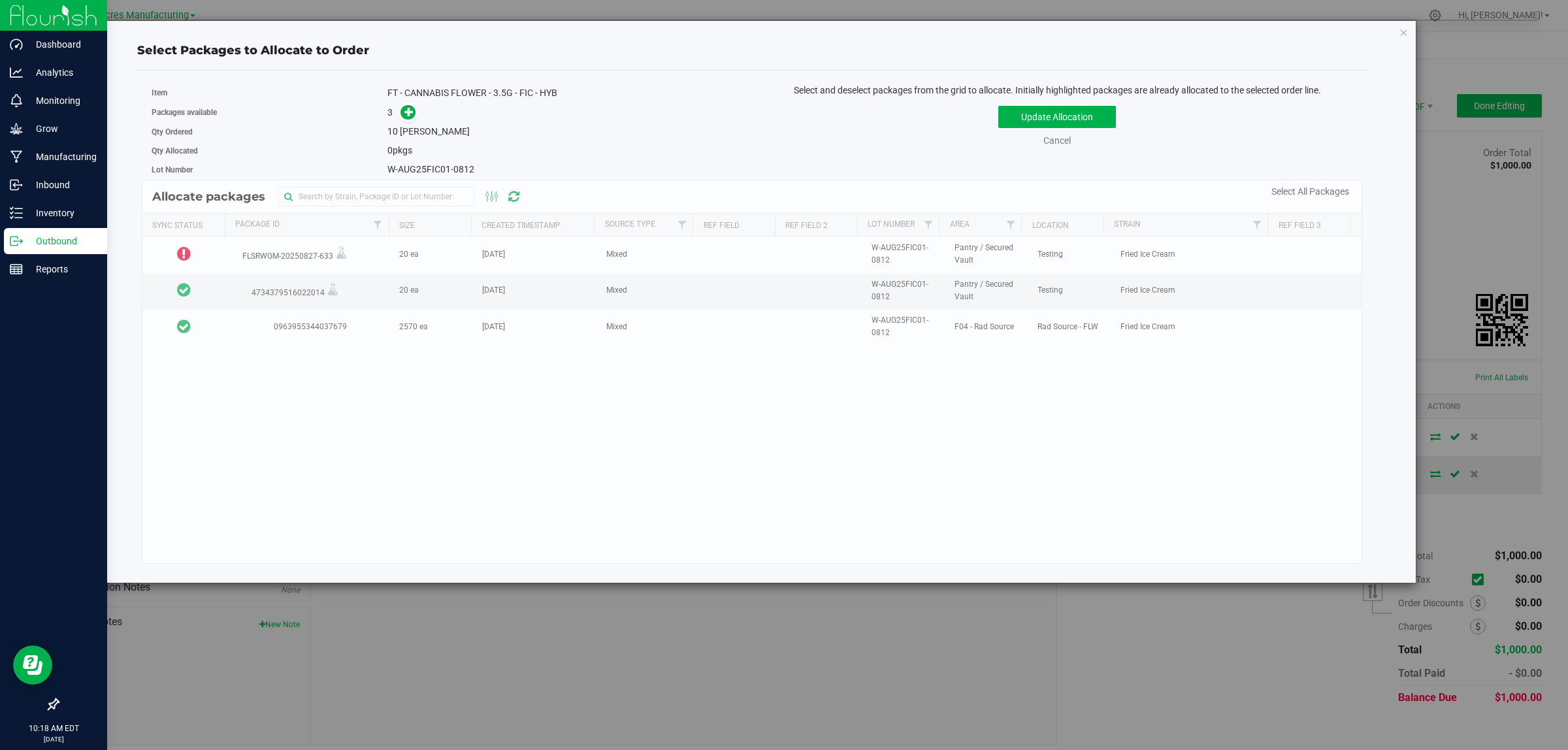
click at [242, 326] on div "Allocate packages Sync Status Package Id Size Created Timestamp Source Type Ref…" at bounding box center [752, 372] width 1220 height 385
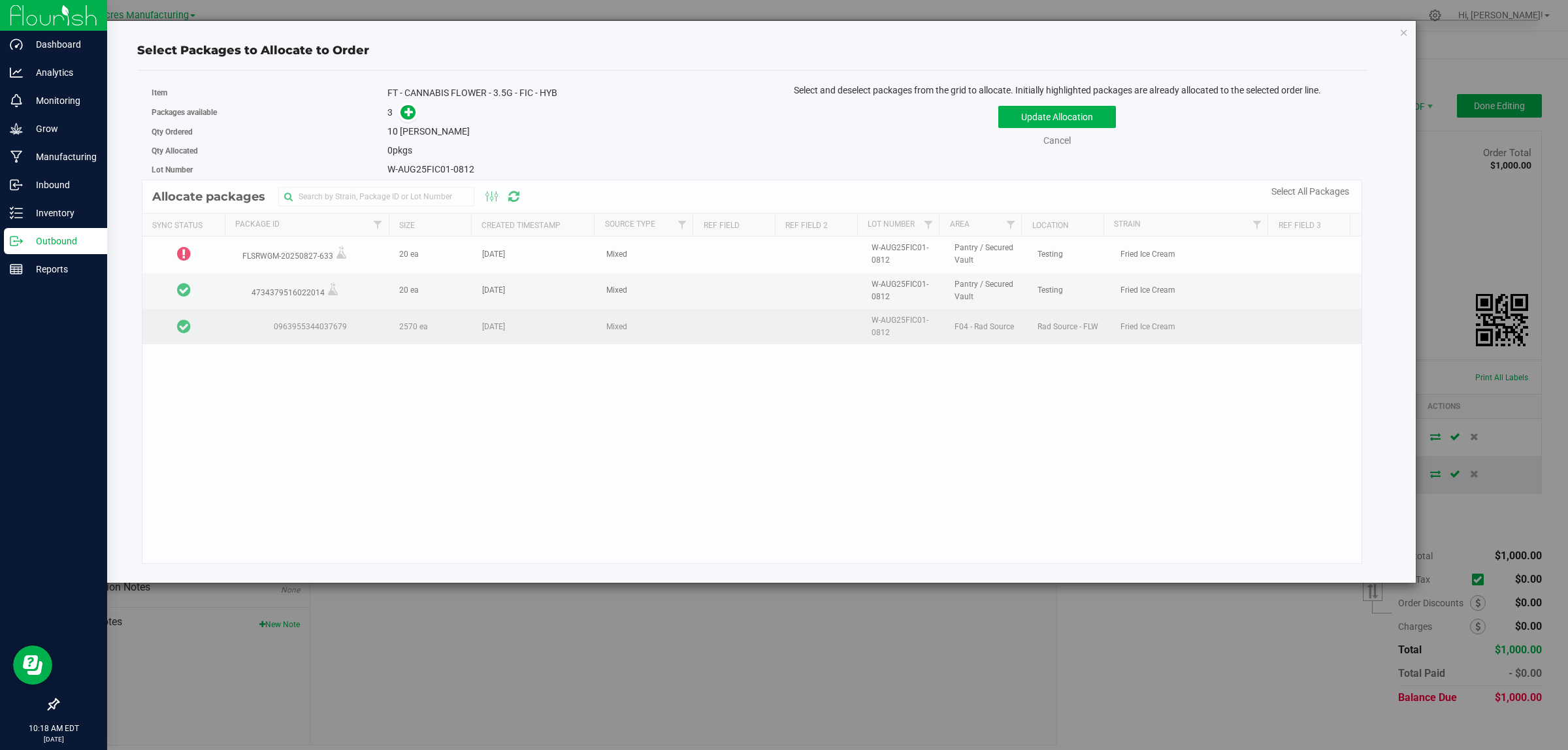
click at [215, 335] on td at bounding box center [184, 326] width 83 height 35
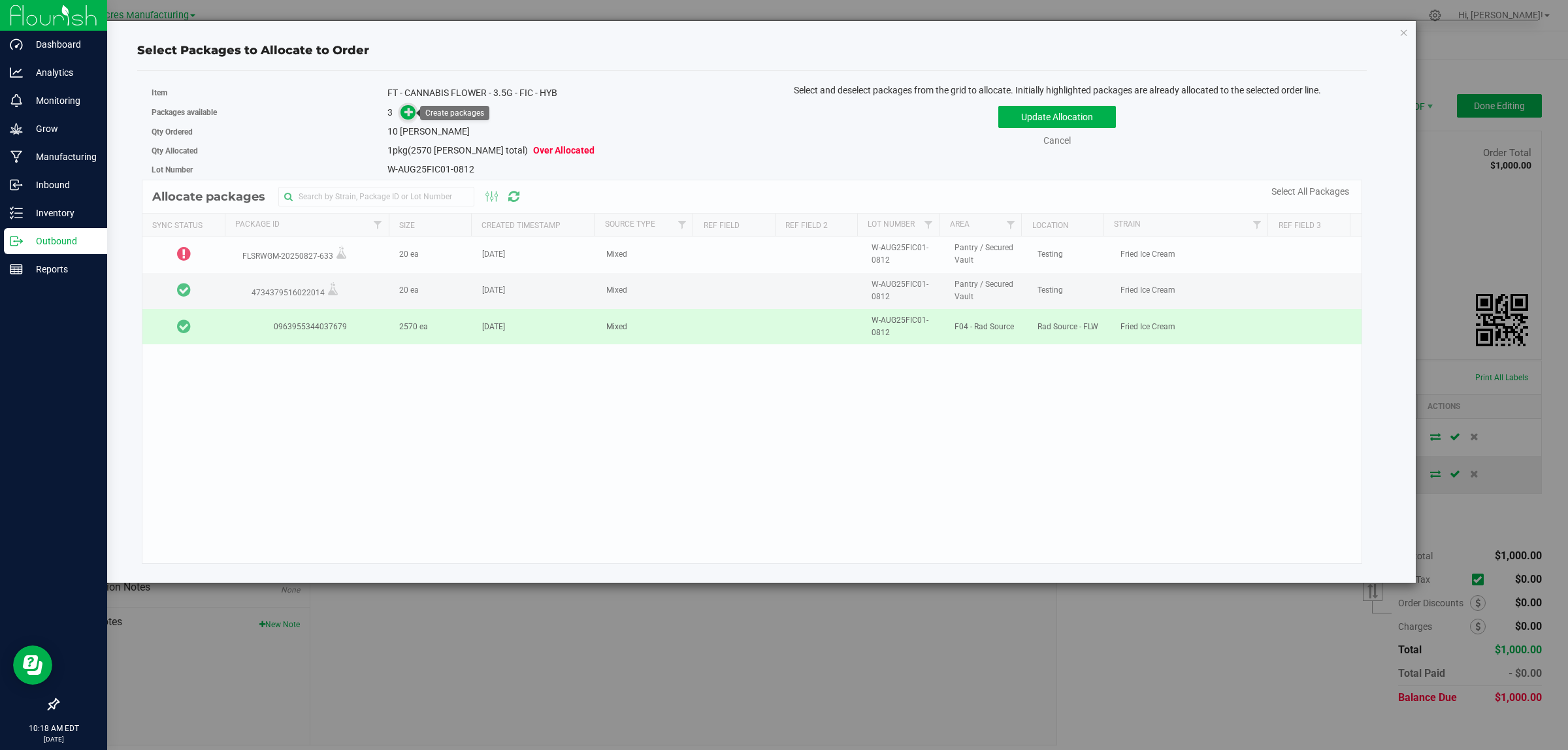
click at [402, 109] on span at bounding box center [408, 112] width 16 height 16
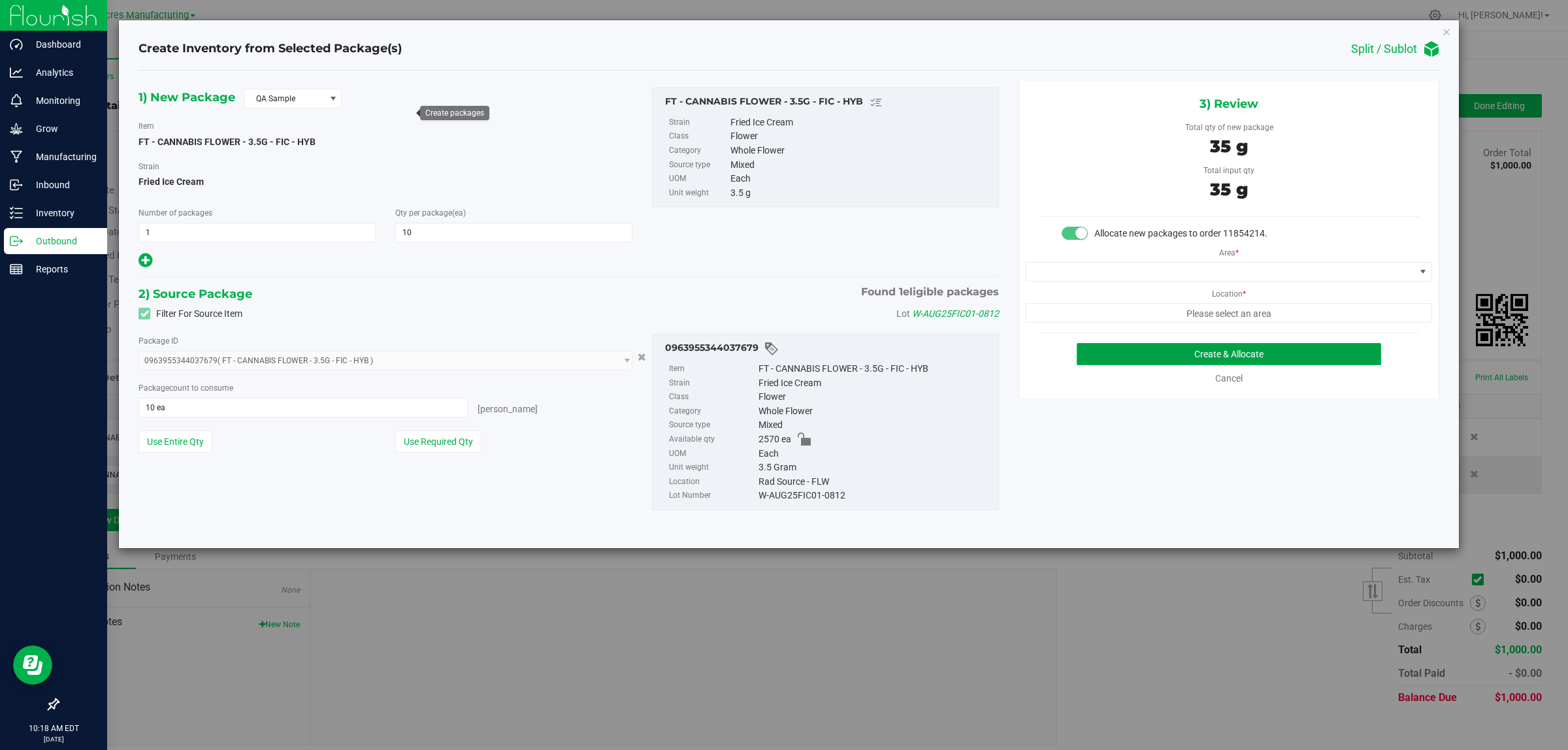
click at [1118, 350] on button "Create & Allocate" at bounding box center [1229, 354] width 304 height 22
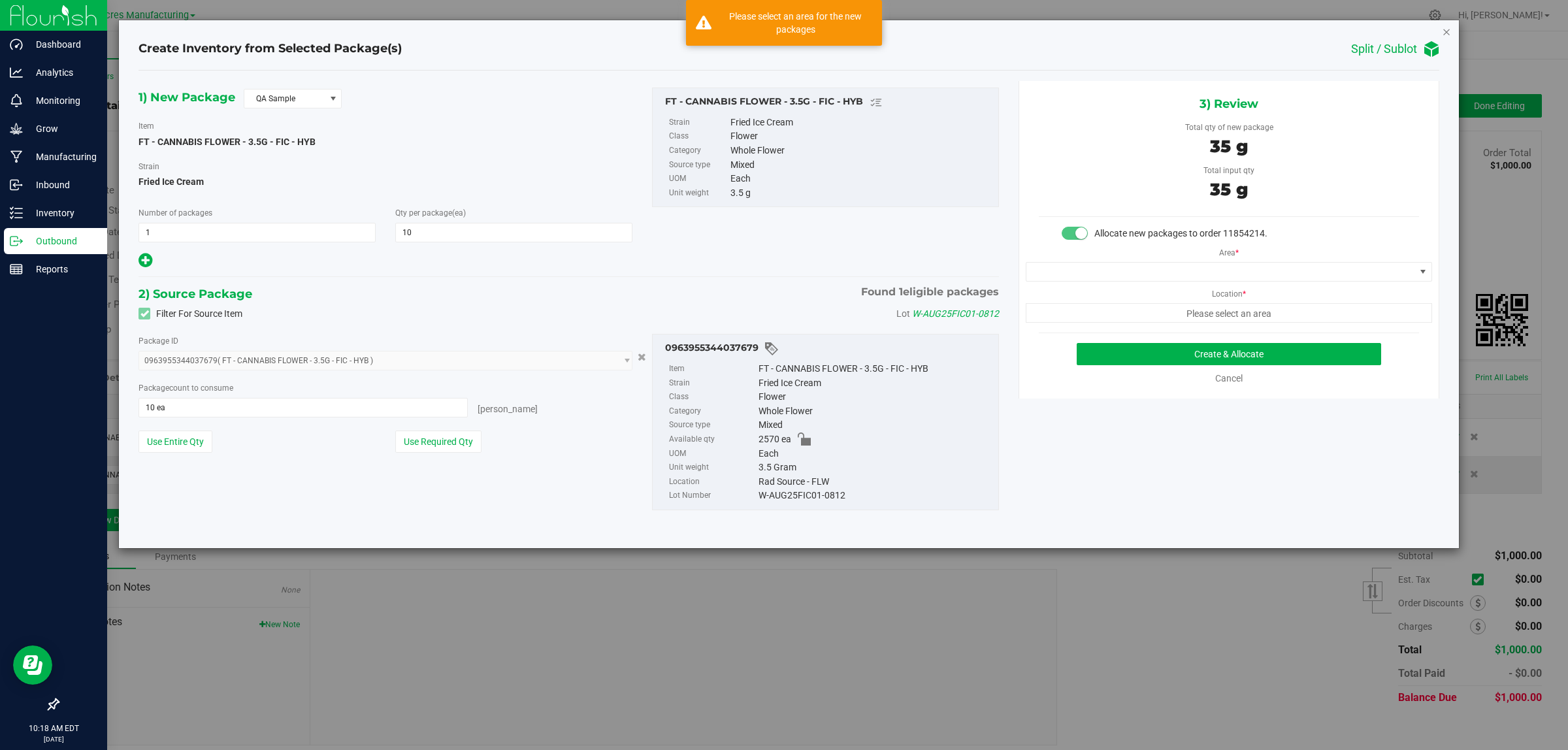
click at [1446, 30] on icon "button" at bounding box center [1447, 31] width 9 height 16
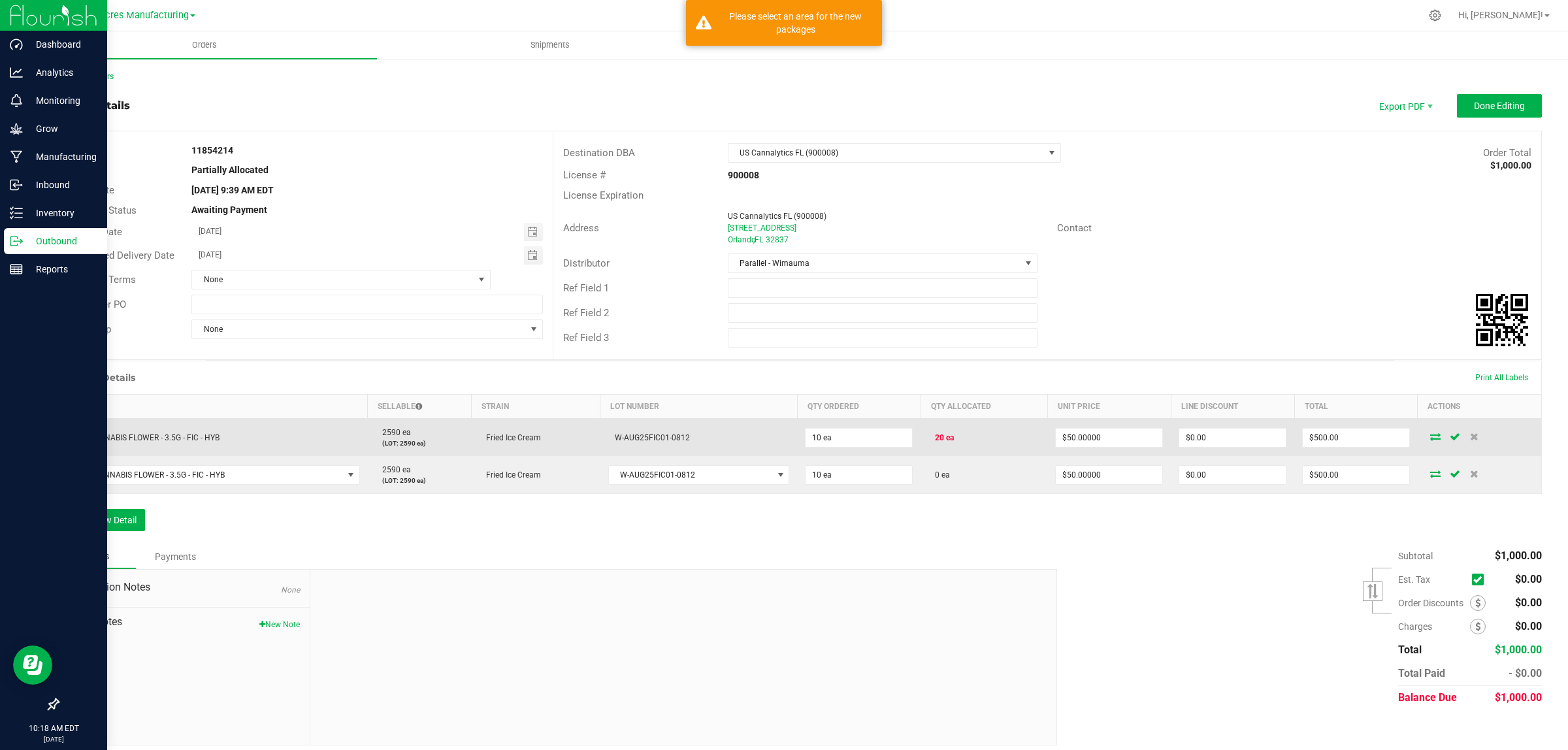
click at [971, 436] on td "20 ea" at bounding box center [984, 437] width 127 height 38
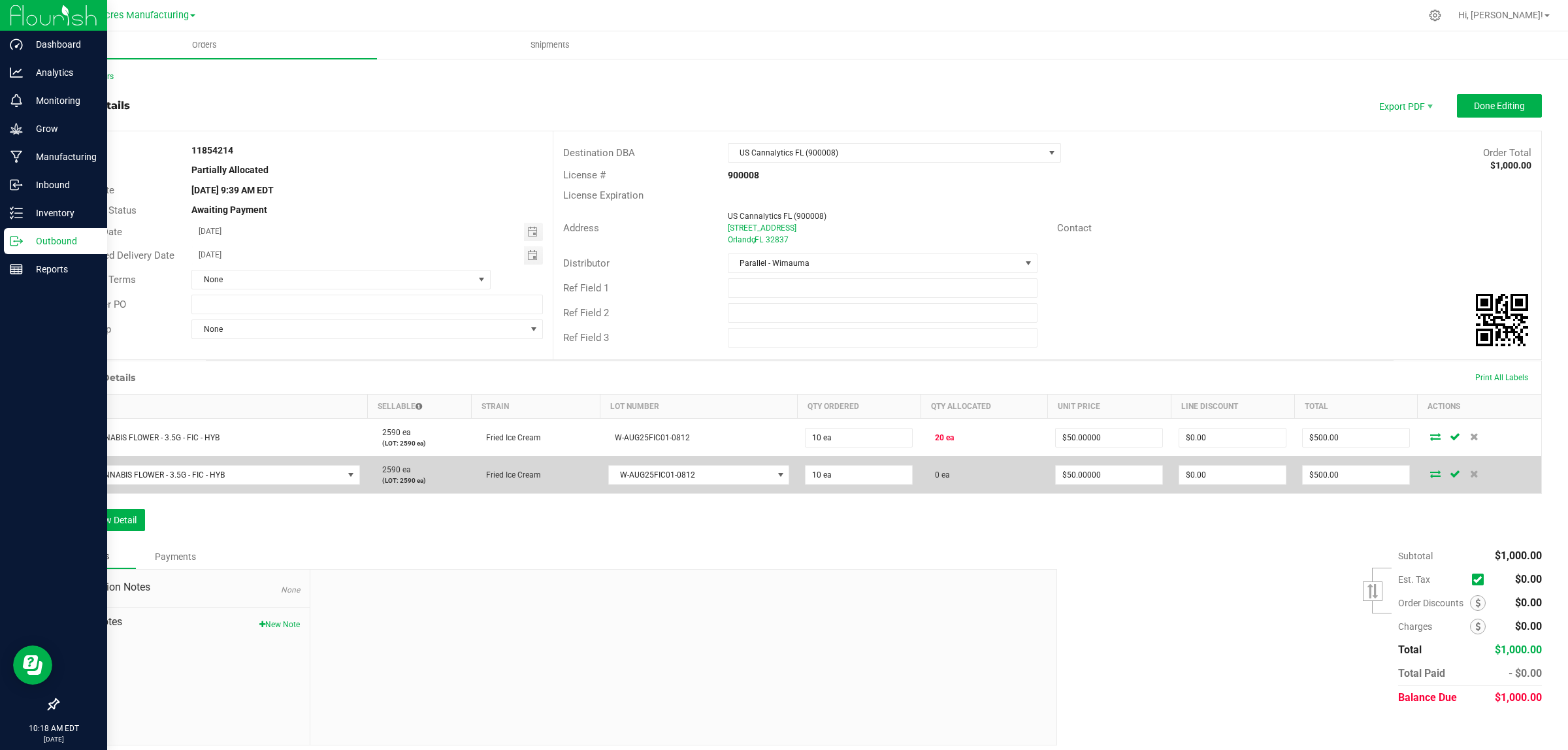
click at [959, 481] on td "0 ea" at bounding box center [984, 474] width 127 height 37
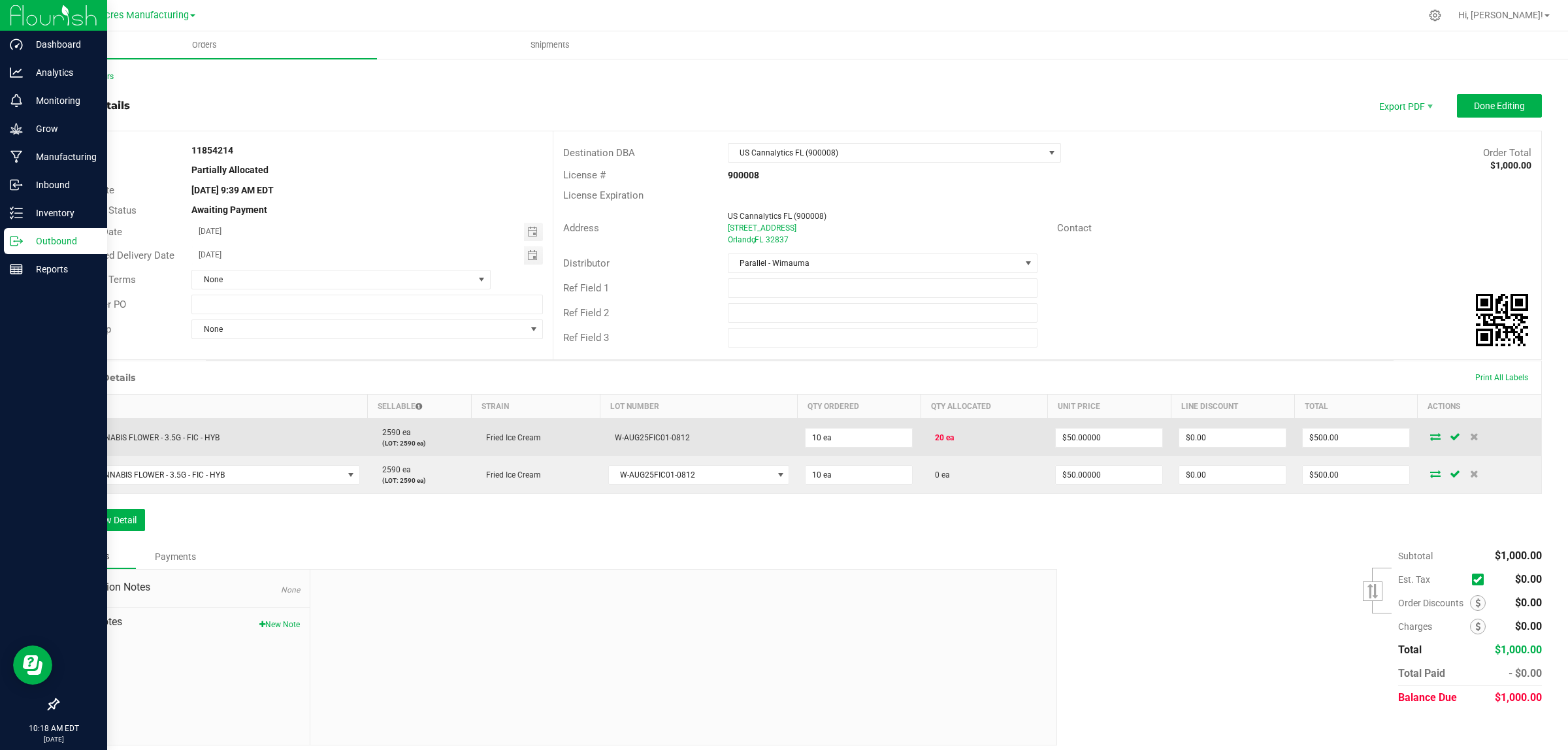
click at [964, 438] on td "20 ea" at bounding box center [984, 437] width 127 height 38
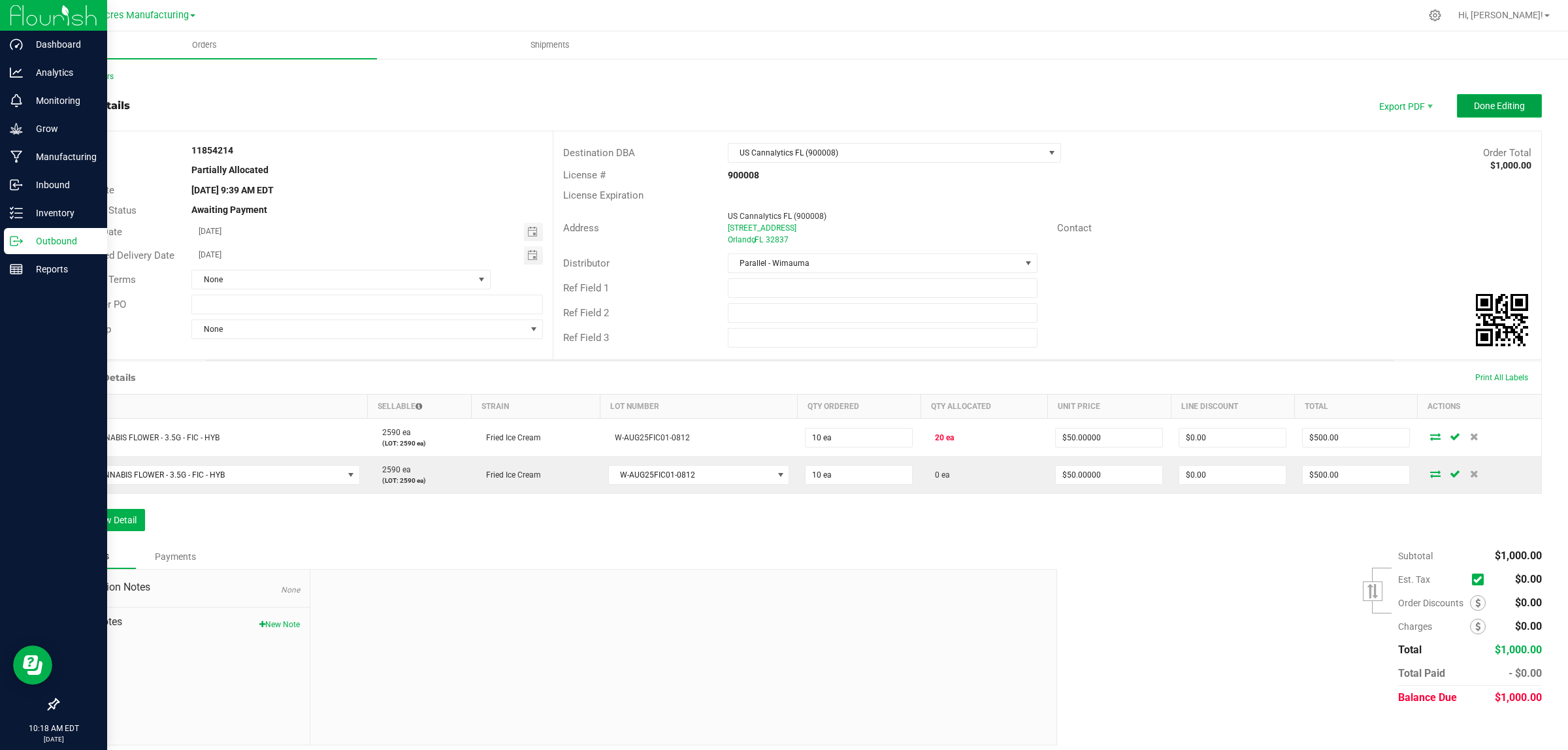
click at [1485, 105] on span "Done Editing" at bounding box center [1500, 105] width 51 height 10
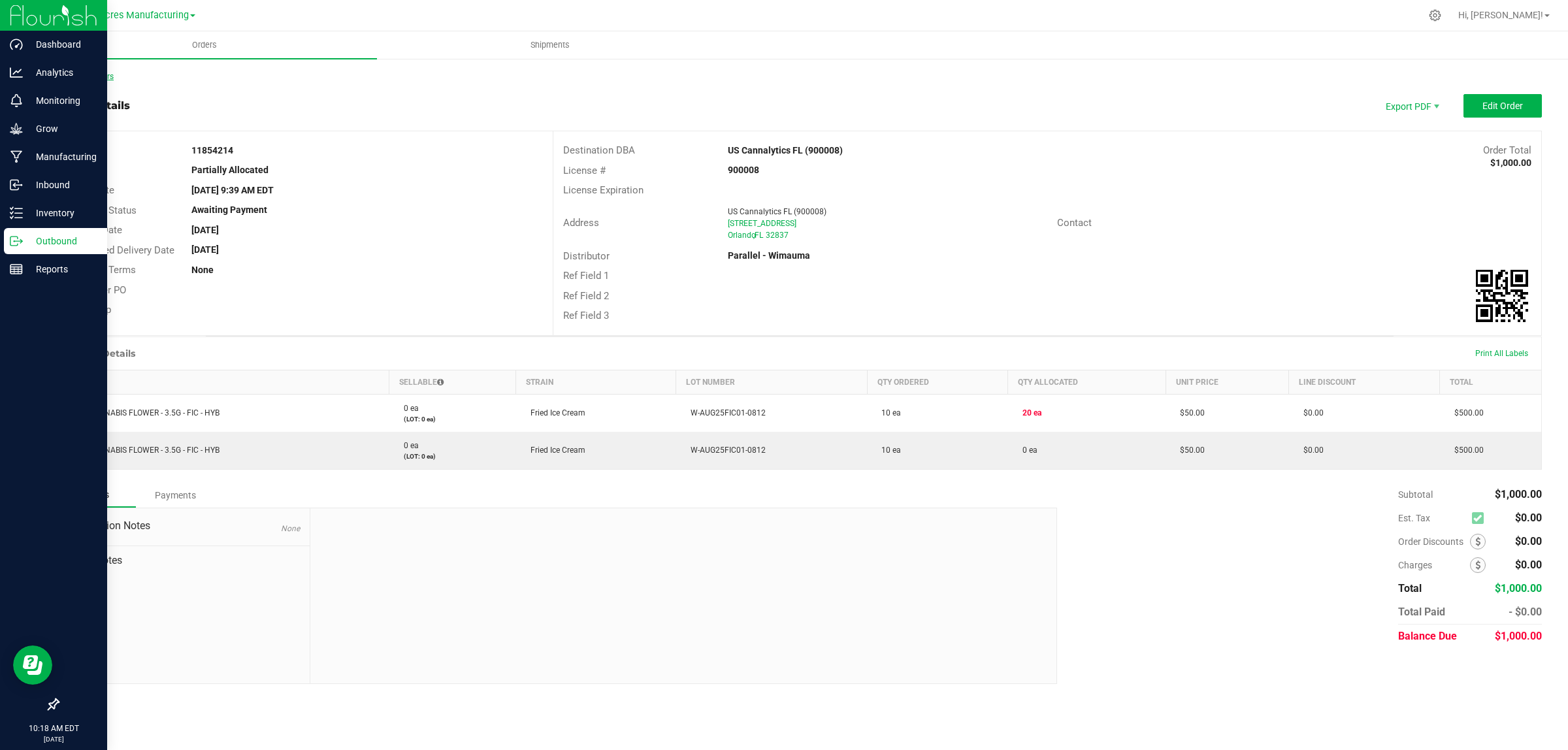
click at [72, 72] on link "Back to Orders" at bounding box center [85, 77] width 56 height 9
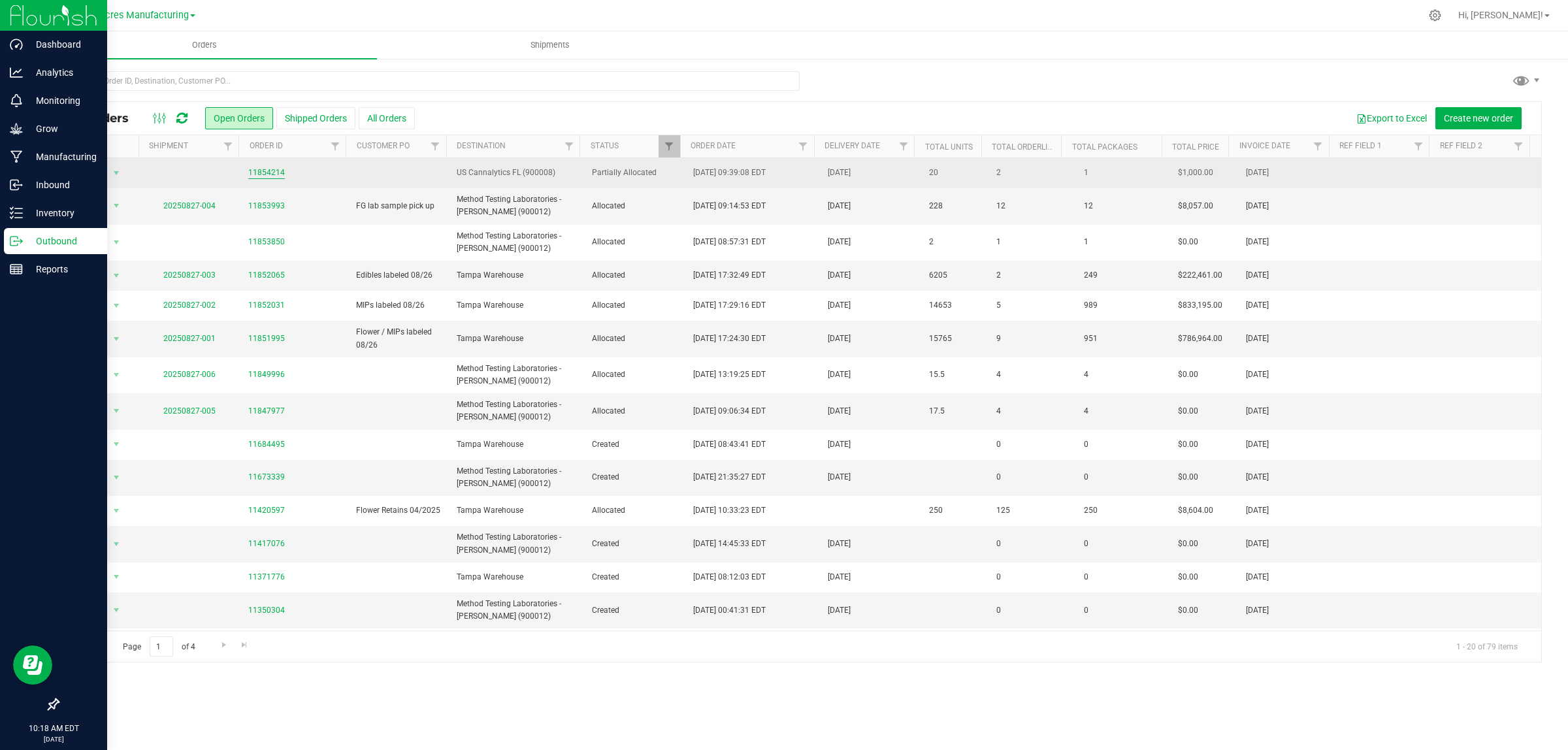
click at [260, 170] on link "11854214" at bounding box center [267, 172] width 37 height 12
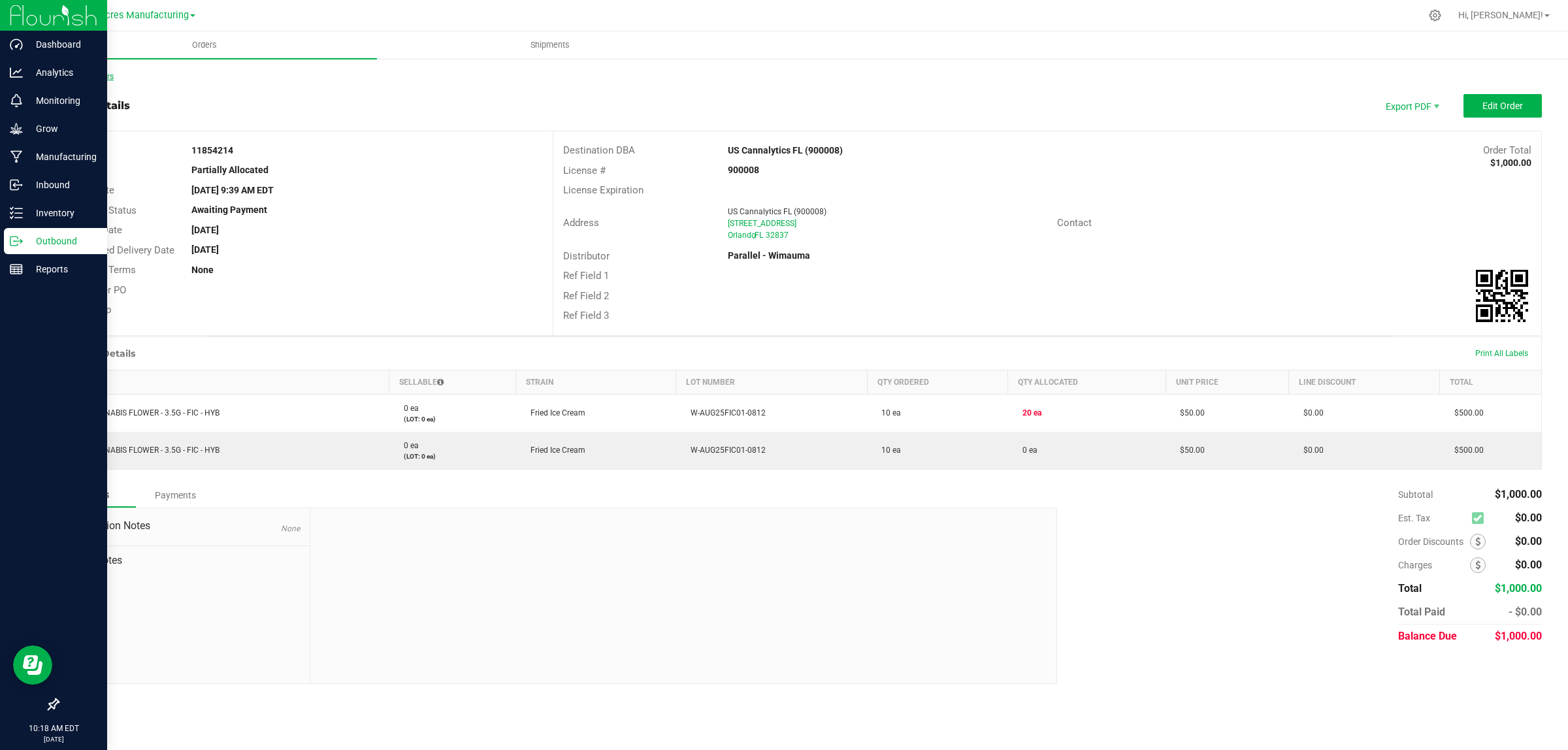
click at [103, 74] on link "Back to Orders" at bounding box center [85, 77] width 56 height 9
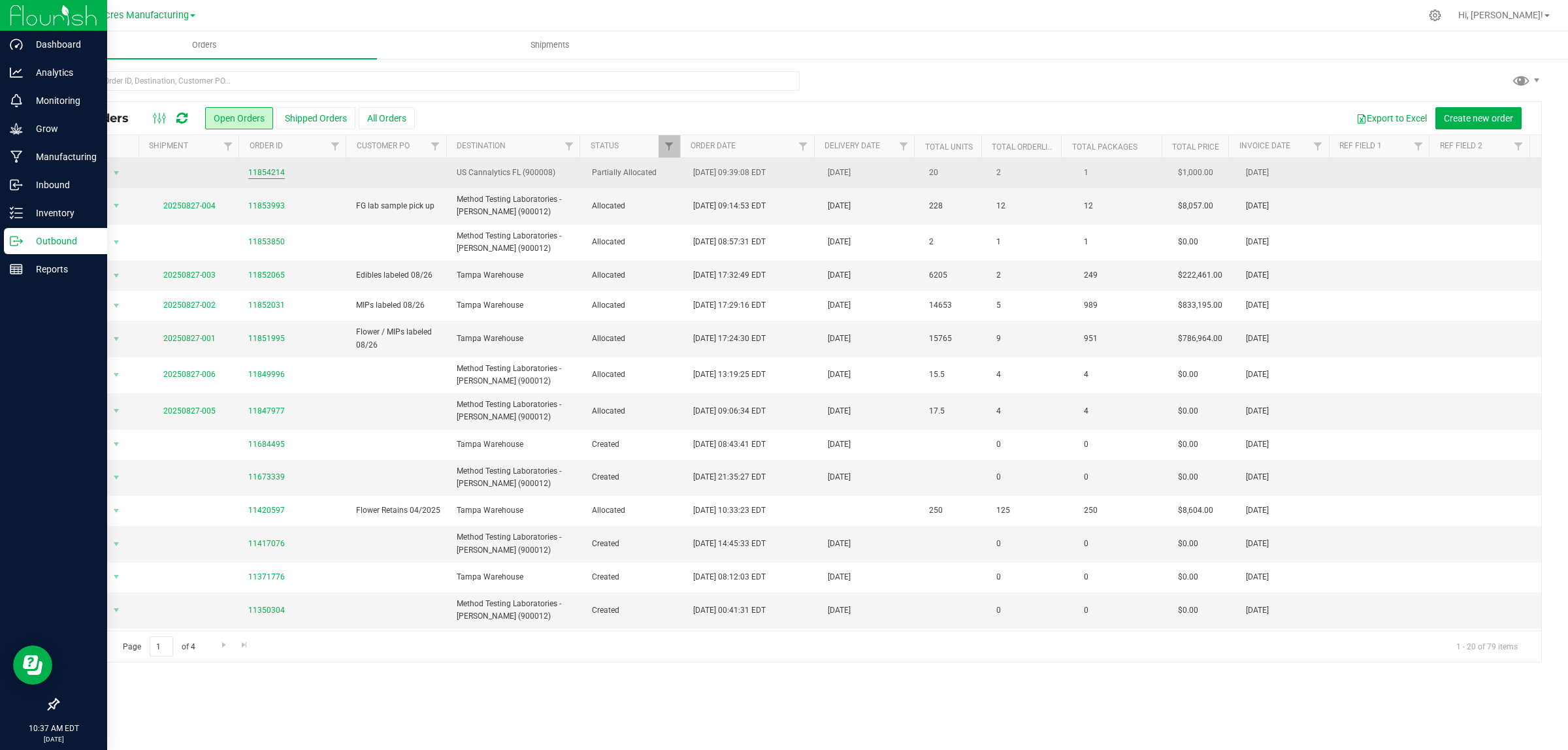
click at [271, 171] on link "11854214" at bounding box center [267, 172] width 37 height 12
